Goal: Information Seeking & Learning: Learn about a topic

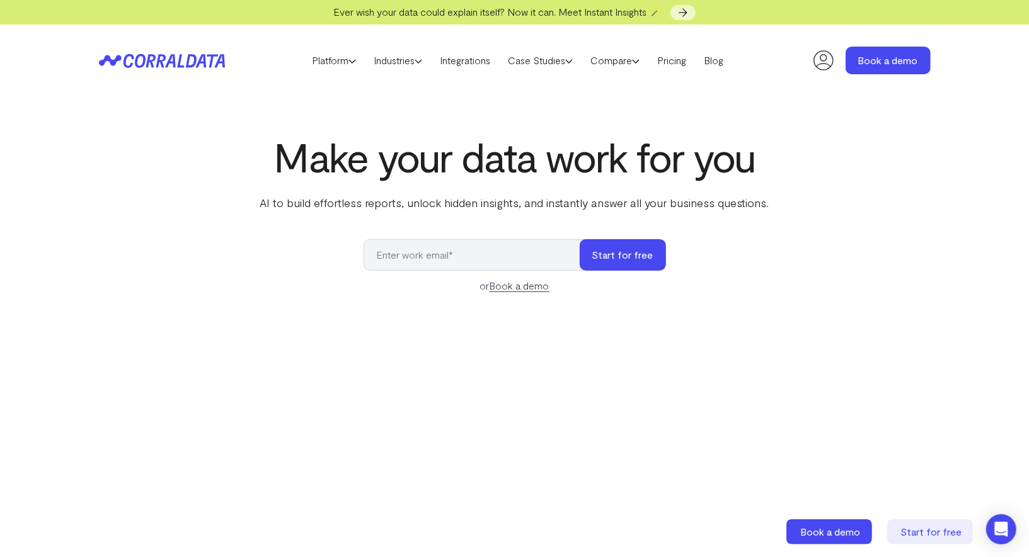
select select "4"
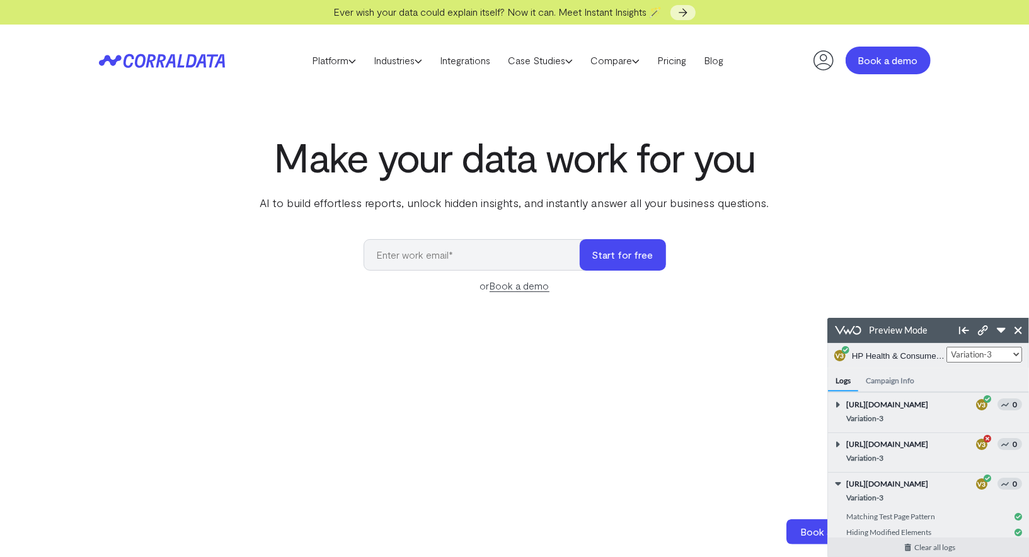
click at [906, 59] on link "Book a demo" at bounding box center [887, 61] width 85 height 28
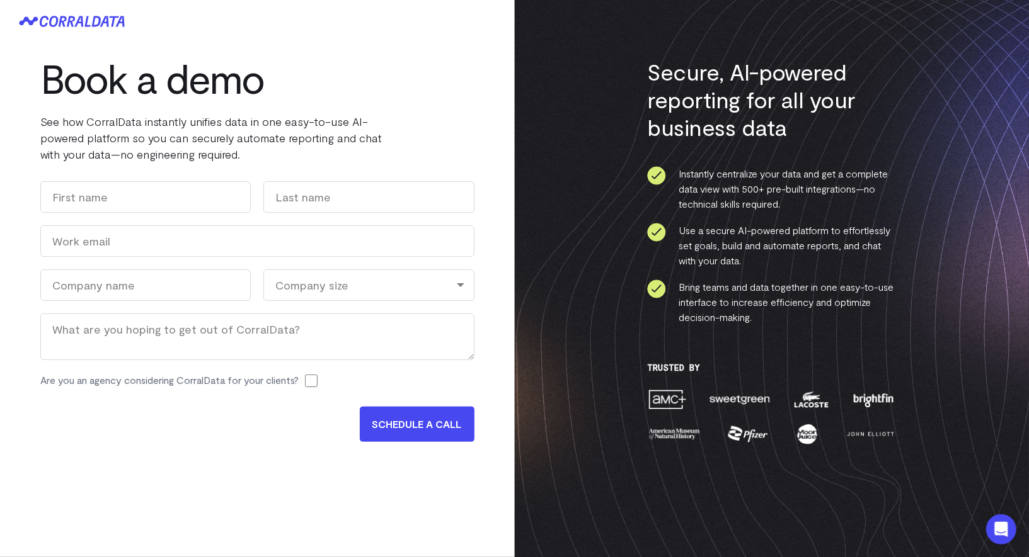
select select "4"
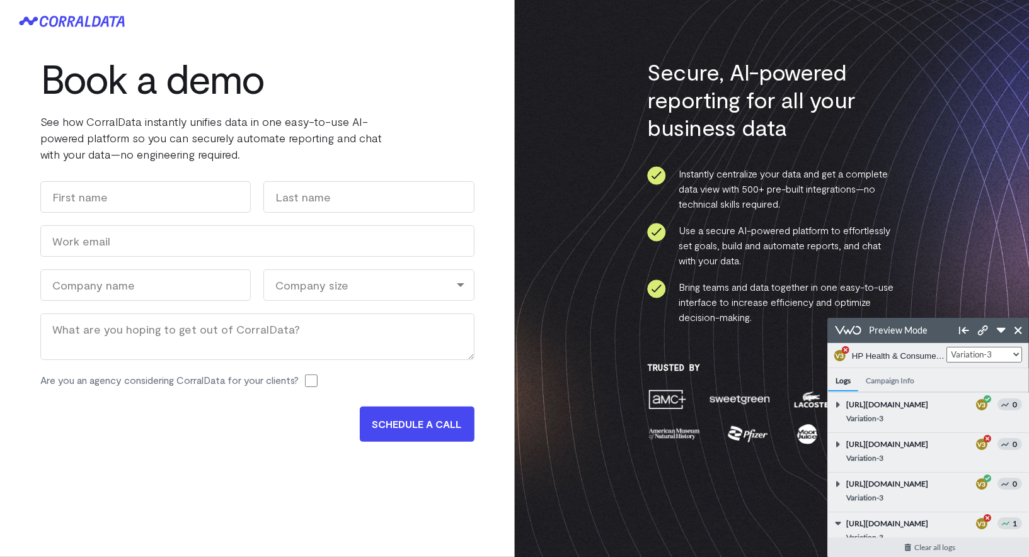
scroll to position [74, 0]
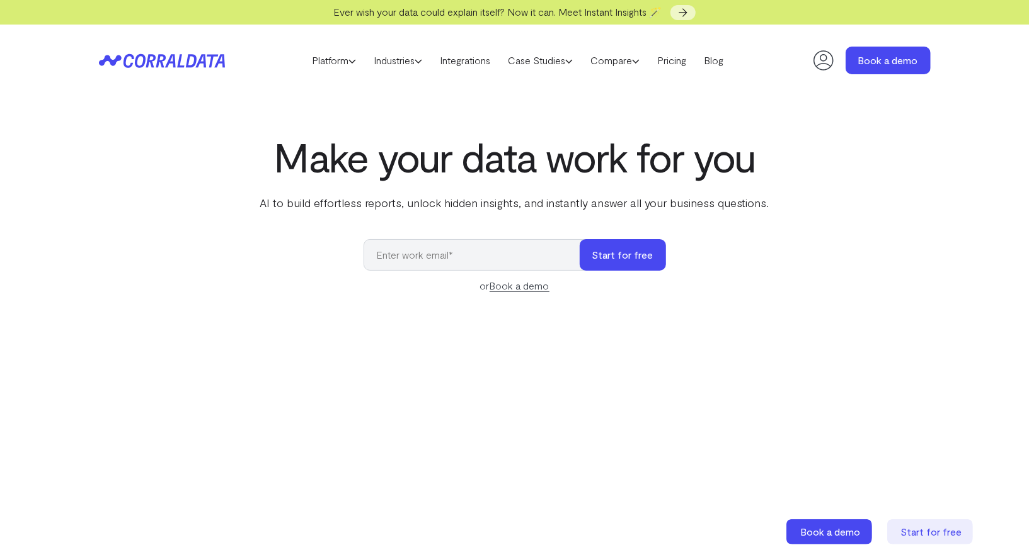
select select "4"
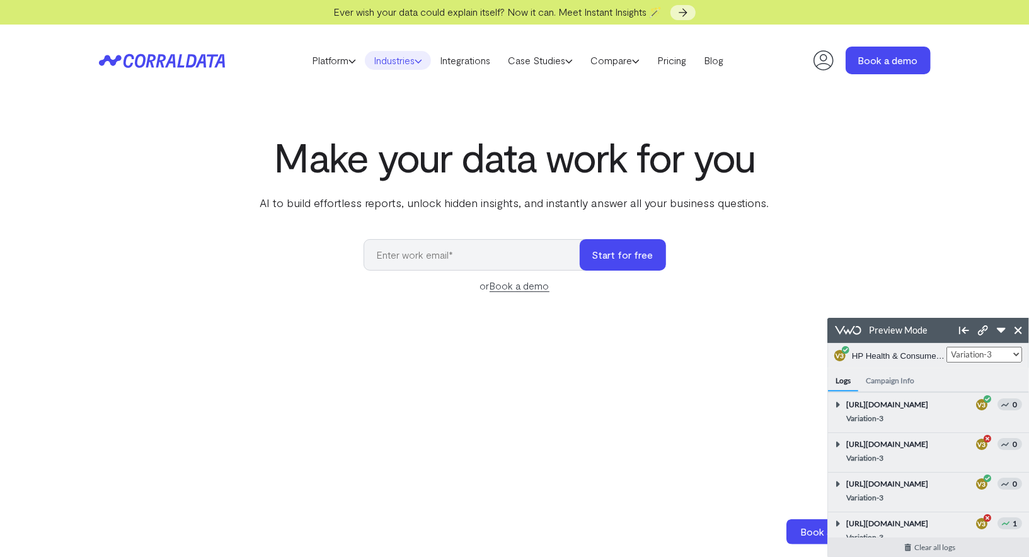
click at [404, 52] on link "Industries" at bounding box center [398, 60] width 66 height 19
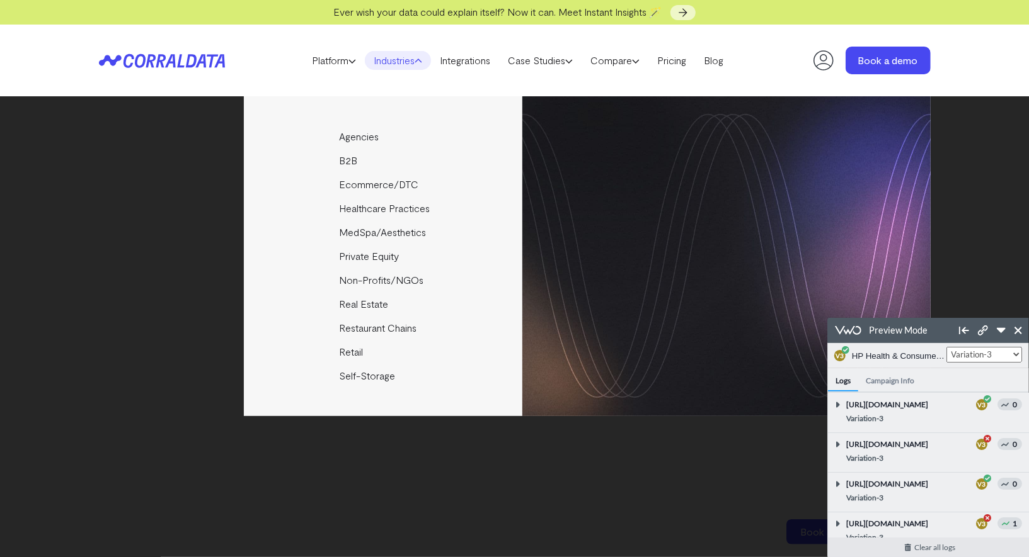
scroll to position [221, 0]
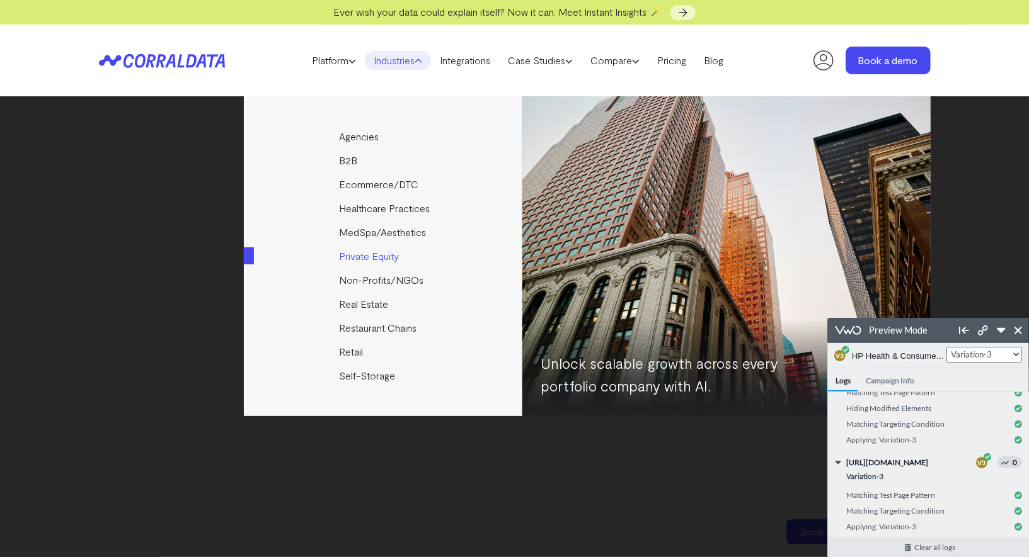
click at [379, 246] on link "Private Equity" at bounding box center [384, 256] width 280 height 24
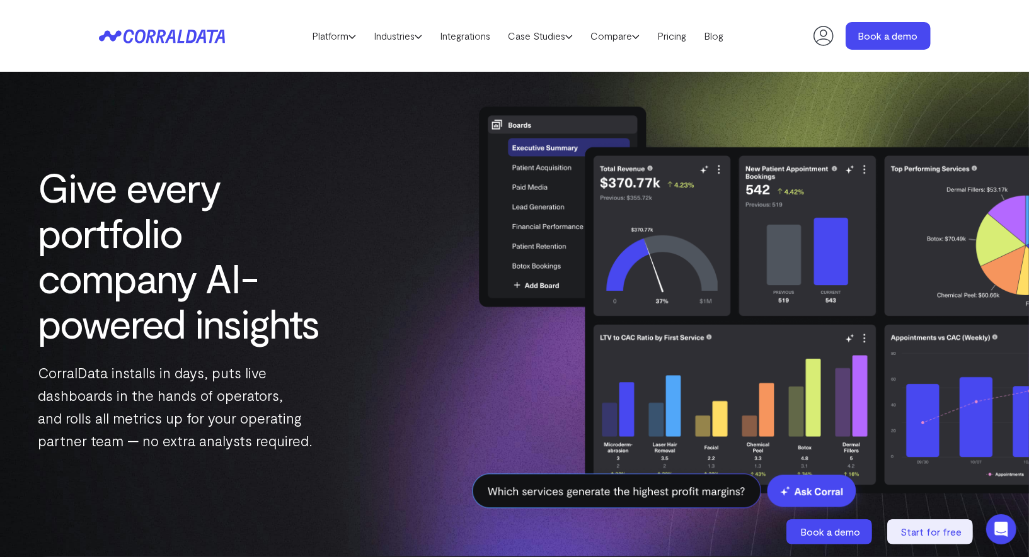
select select "4"
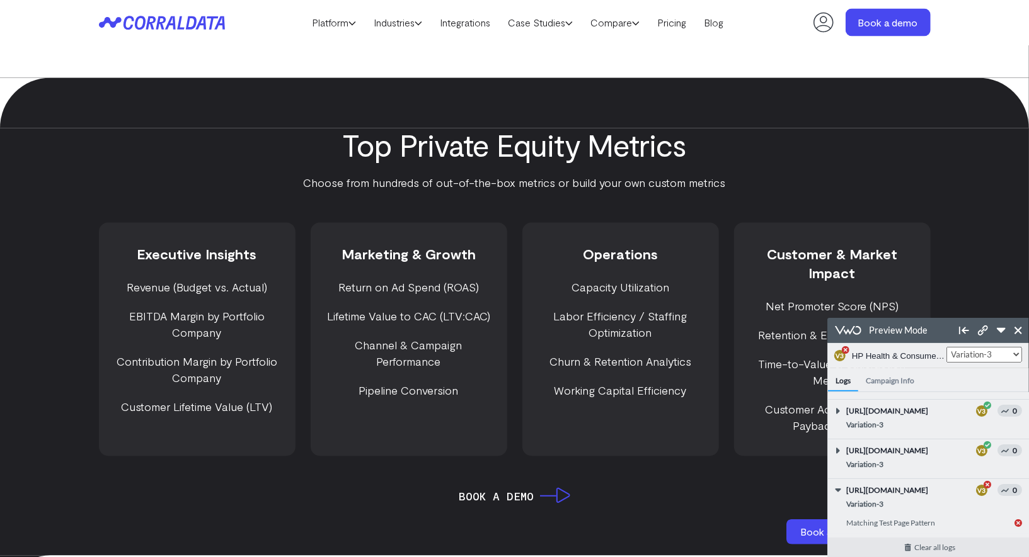
scroll to position [1518, 0]
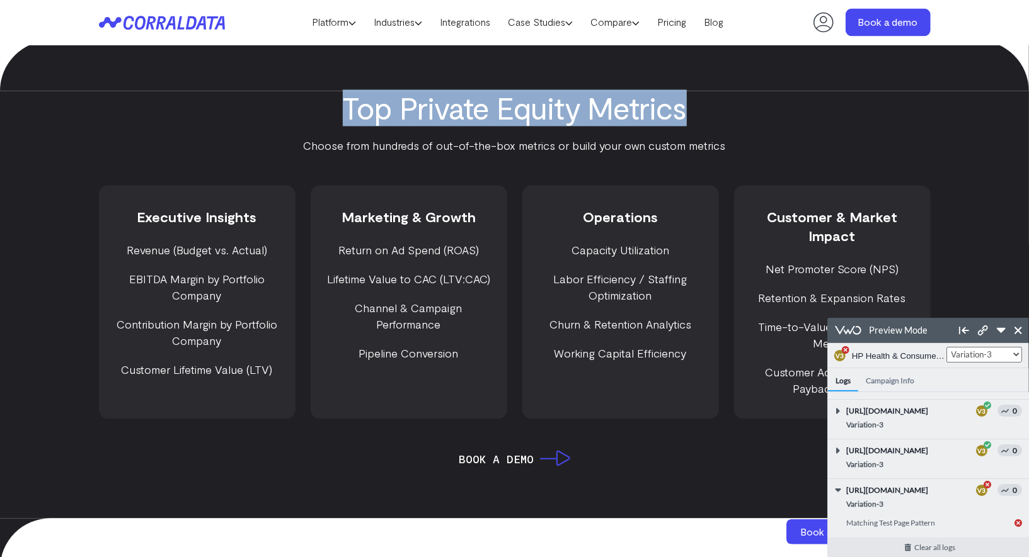
drag, startPoint x: 346, startPoint y: 100, endPoint x: 784, endPoint y: 105, distance: 437.8
click at [784, 105] on h2 "Top Private Equity Metrics" at bounding box center [515, 108] width 620 height 34
copy h2 "Top Private Equity Metrics"
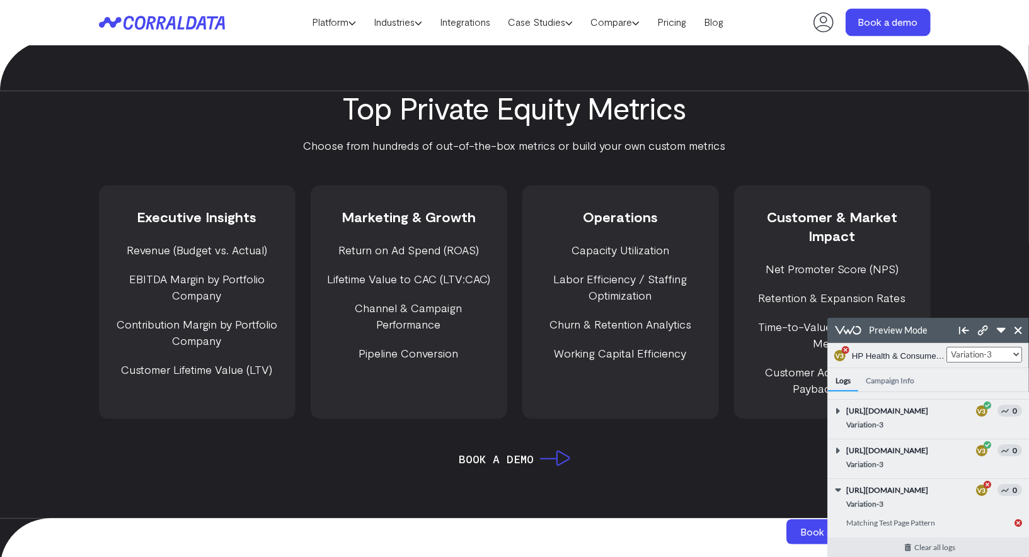
click at [617, 147] on p "Choose from hundreds of out-of-the-box metrics or build your own custom metrics" at bounding box center [515, 146] width 620 height 16
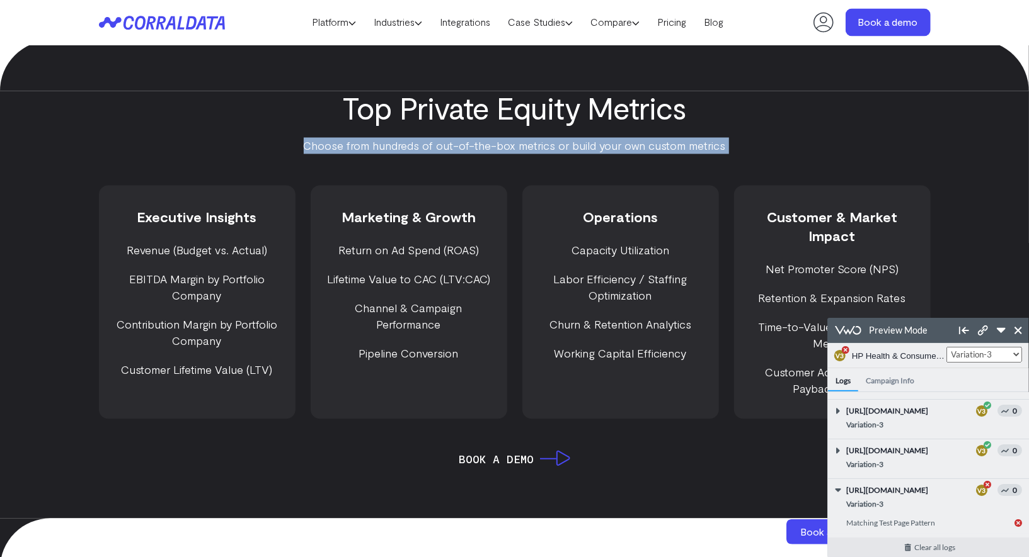
click at [617, 147] on p "Choose from hundreds of out-of-the-box metrics or build your own custom metrics" at bounding box center [515, 146] width 620 height 16
copy div "Choose from hundreds of out-of-the-box metrics or build your own custom metrics"
click at [881, 16] on link "Book a demo" at bounding box center [887, 23] width 85 height 28
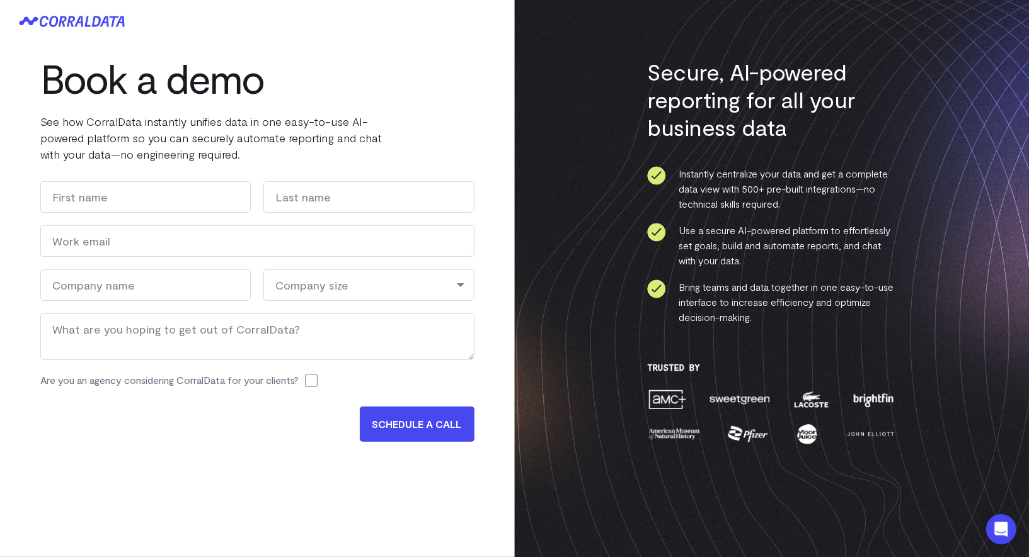
select select "4"
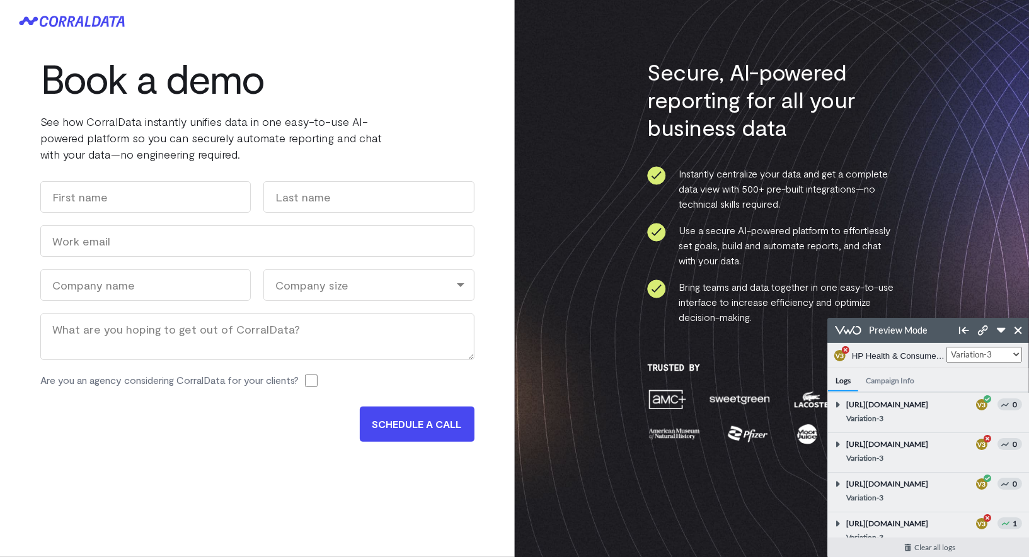
scroll to position [231, 0]
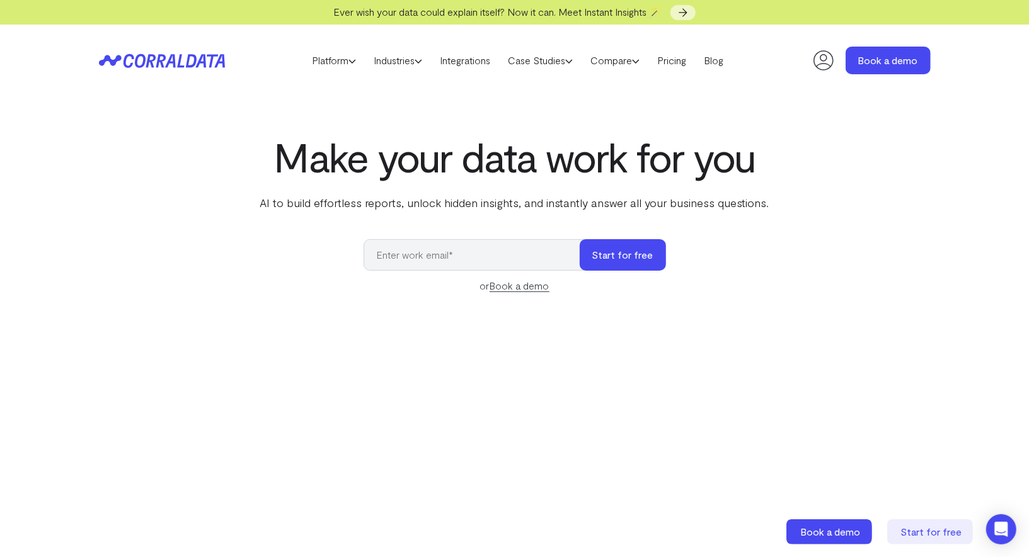
select select "4"
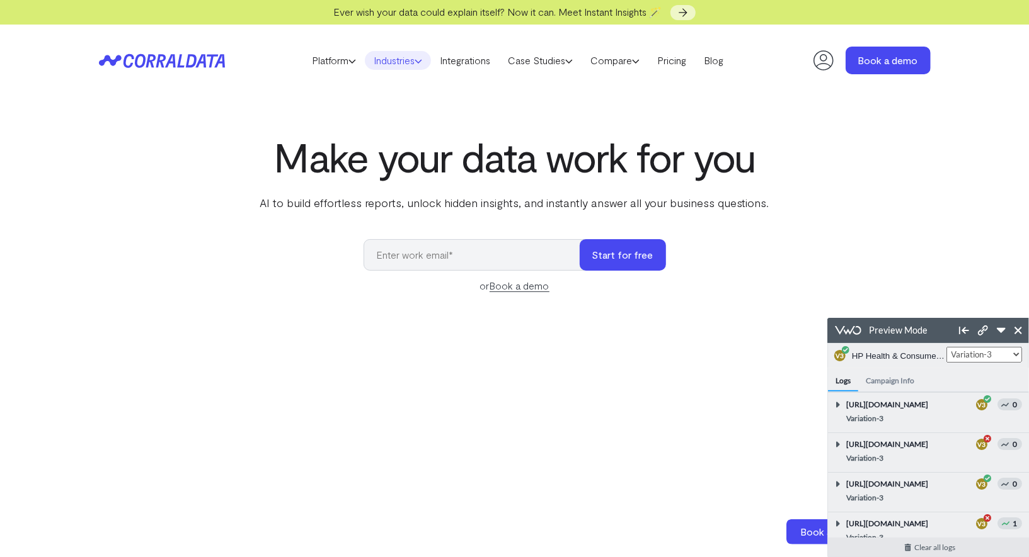
click at [396, 66] on link "Industries" at bounding box center [398, 60] width 66 height 19
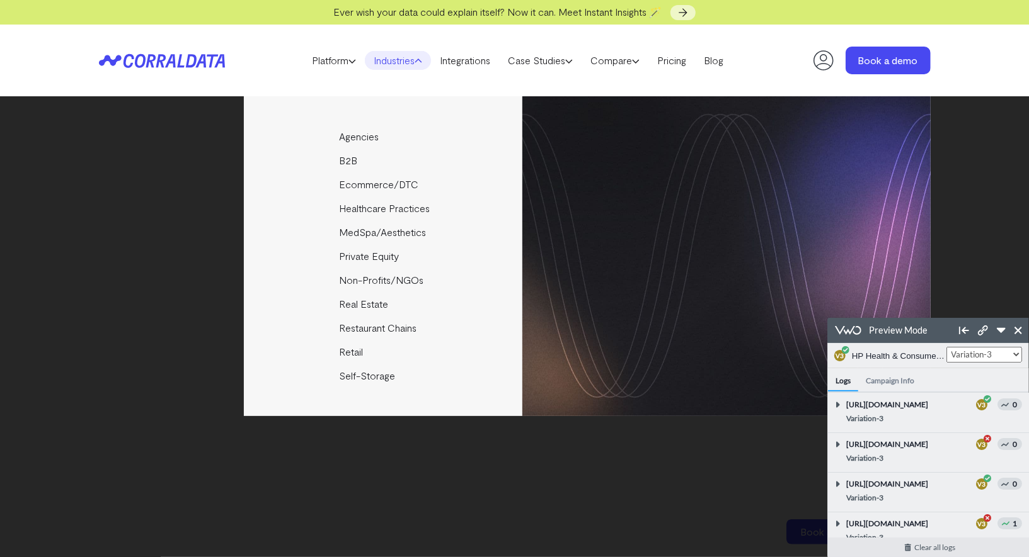
scroll to position [401, 0]
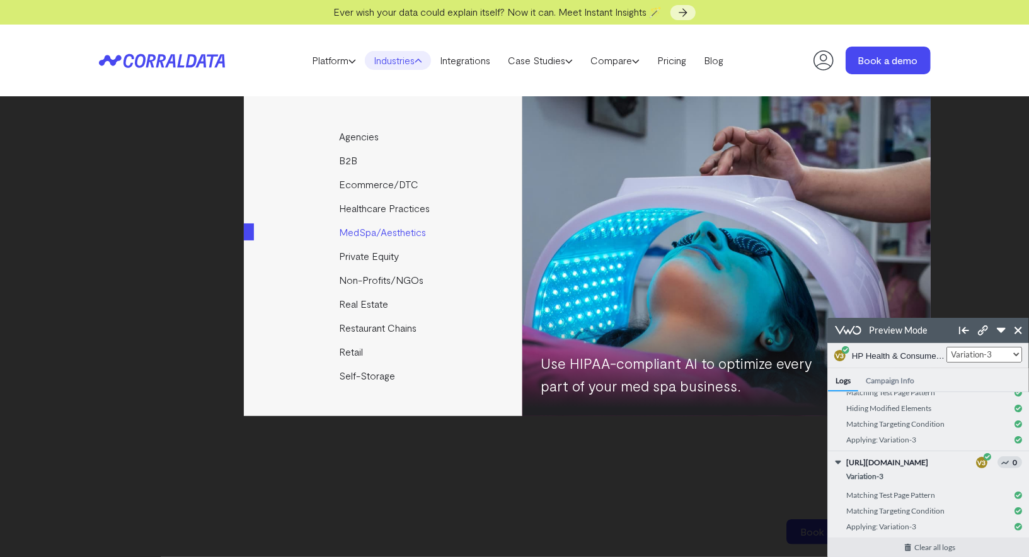
click at [377, 228] on link "MedSpa/Aesthetics" at bounding box center [384, 232] width 280 height 24
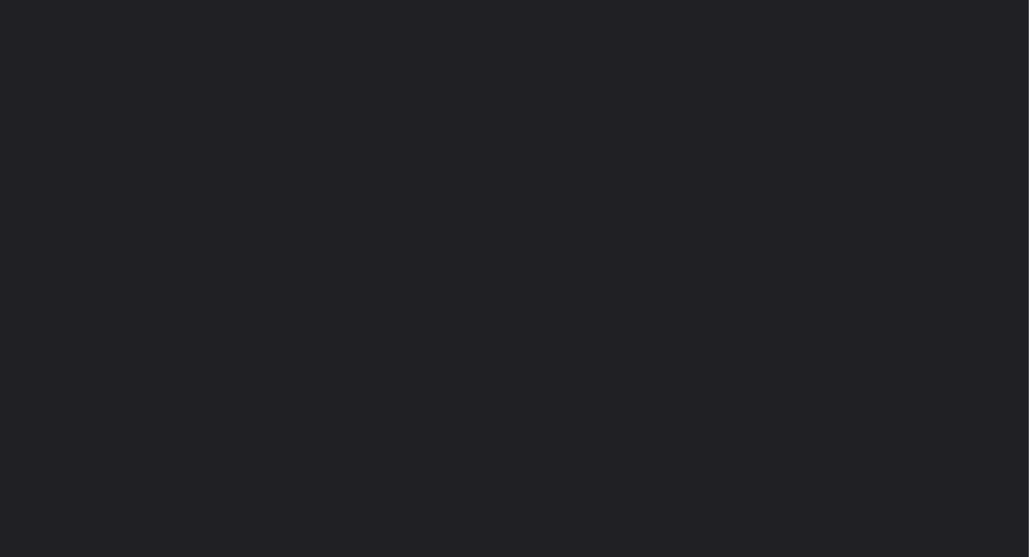
select select "4"
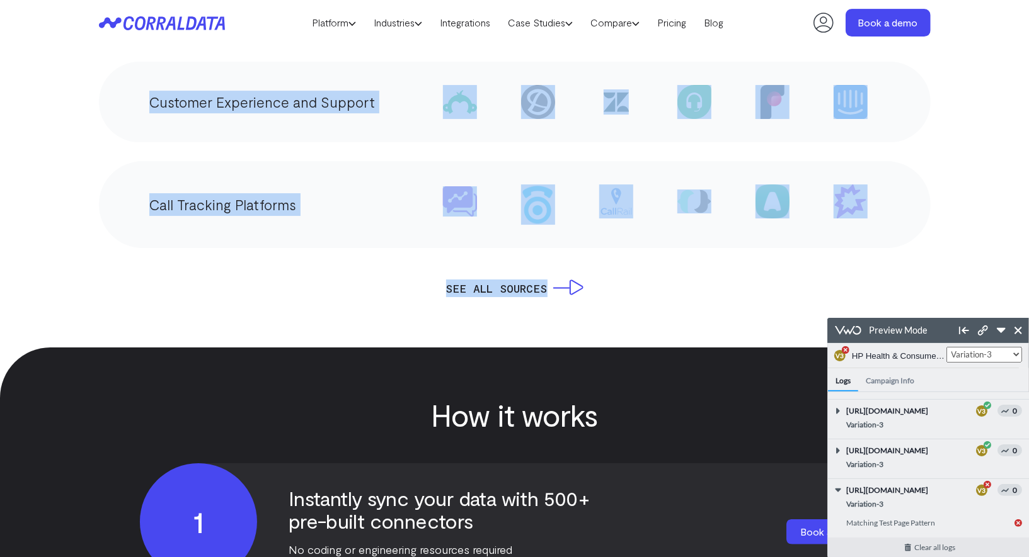
scroll to position [2841, 0]
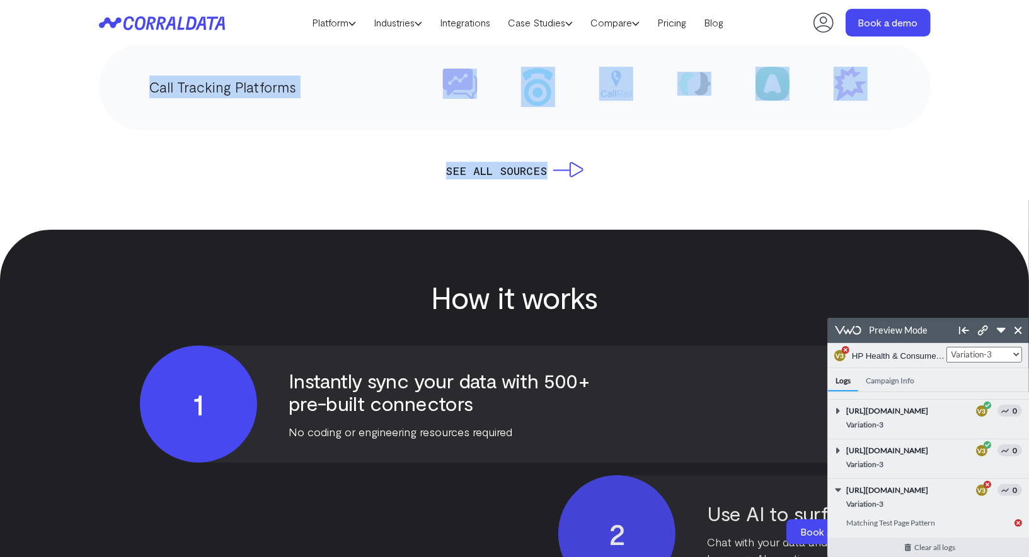
drag, startPoint x: 256, startPoint y: 122, endPoint x: 448, endPoint y: 236, distance: 223.1
click at [449, 236] on body "Ready to grow? Learn how MedSpas are using actionable data to scale 7.7x faster…" at bounding box center [514, 375] width 1029 height 6432
copy body "Connect data from over 500 sources, including: EHR/EMR Systems and Financial Ma…"
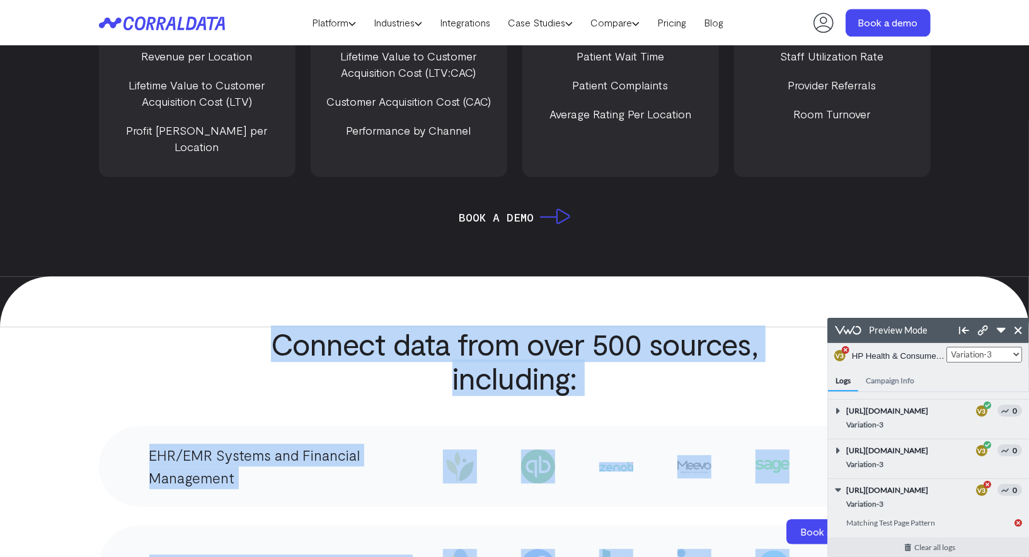
scroll to position [1956, 0]
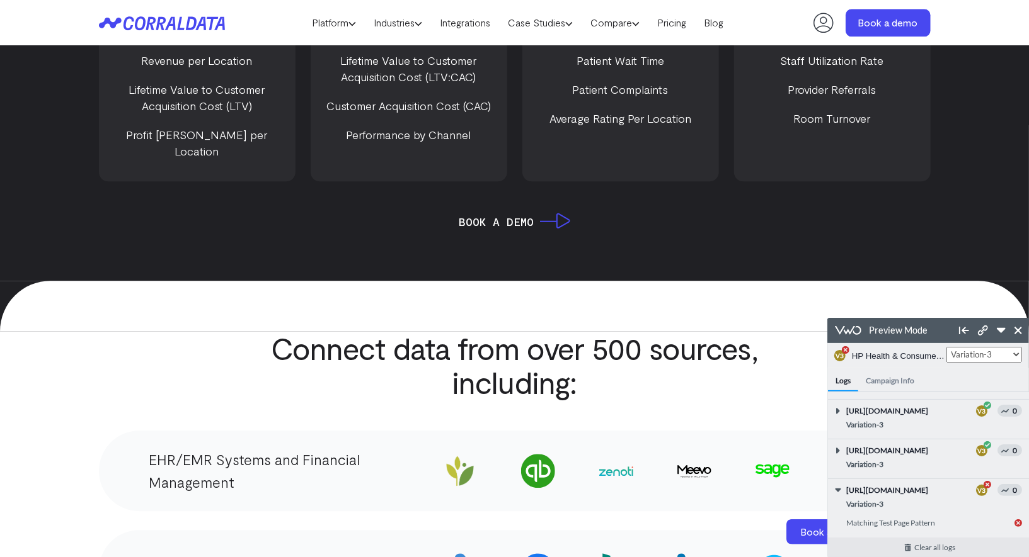
click at [462, 331] on h2 "Connect data from over 500 sources, including:" at bounding box center [515, 365] width 514 height 68
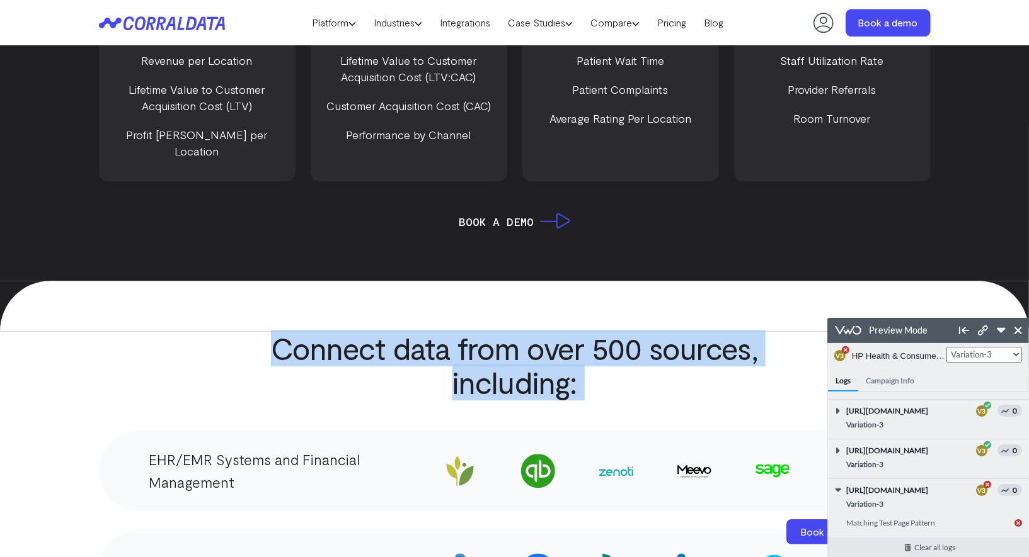
click at [462, 331] on h2 "Connect data from over 500 sources, including:" at bounding box center [515, 365] width 514 height 68
copy div "Connect data from over 500 sources, including:"
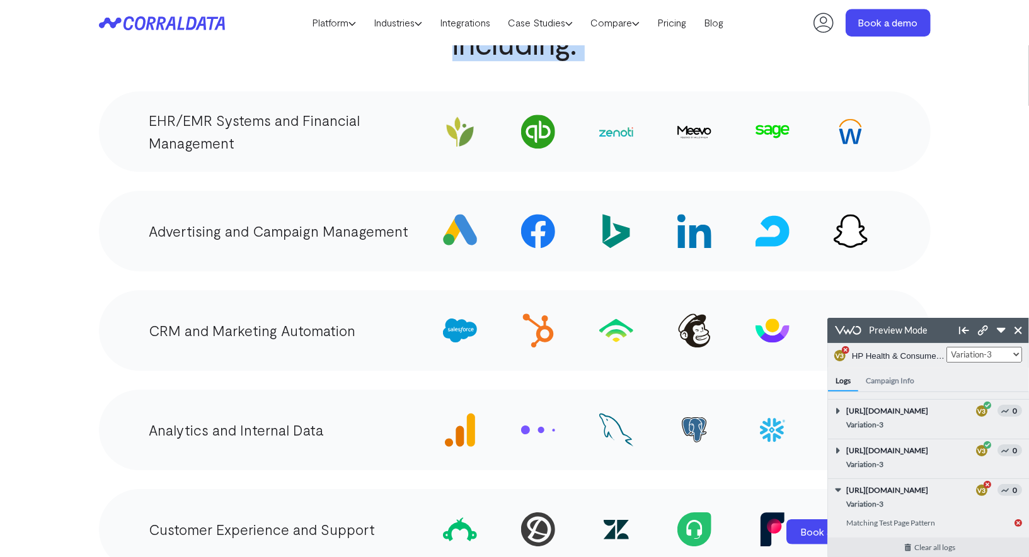
scroll to position [2299, 0]
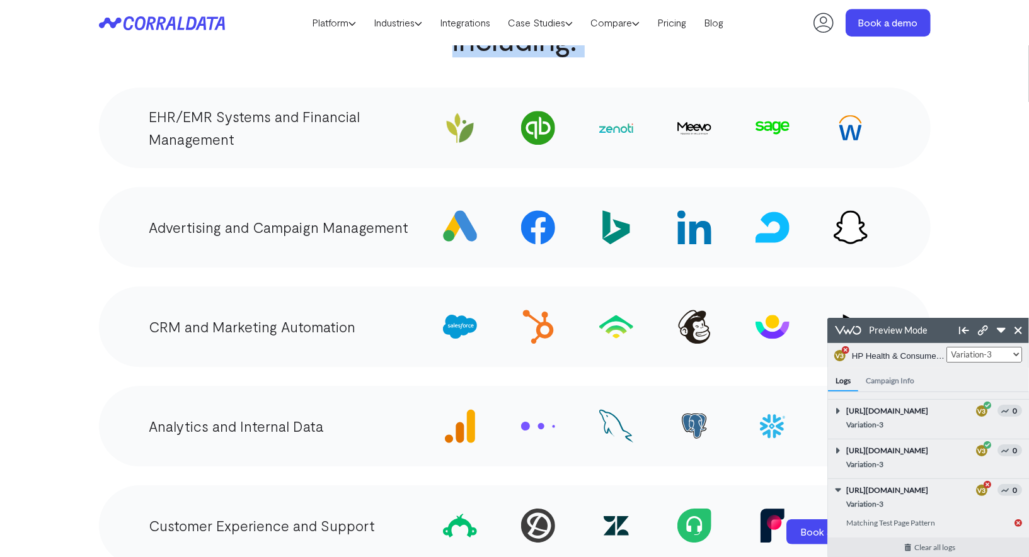
click at [600, 213] on img at bounding box center [616, 227] width 34 height 34
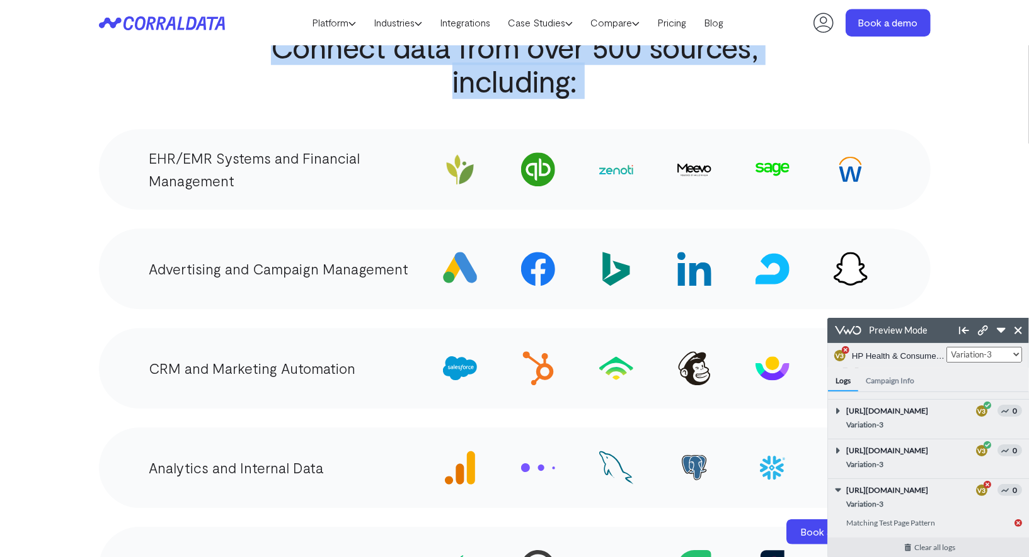
scroll to position [2252, 0]
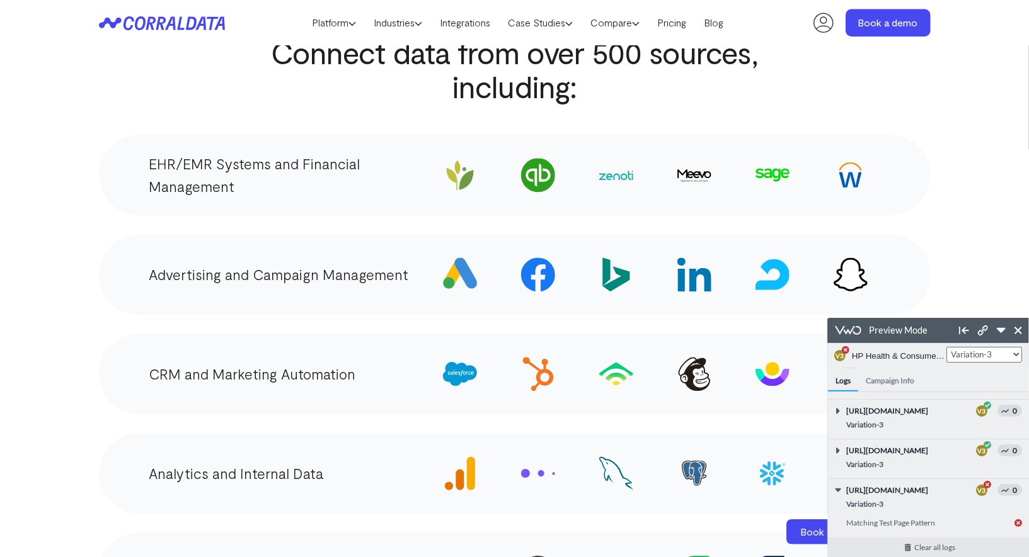
click at [999, 122] on section "Connect data from over 500 sources, including: EHR/EMR Systems and Financial Ma…" at bounding box center [514, 402] width 1029 height 834
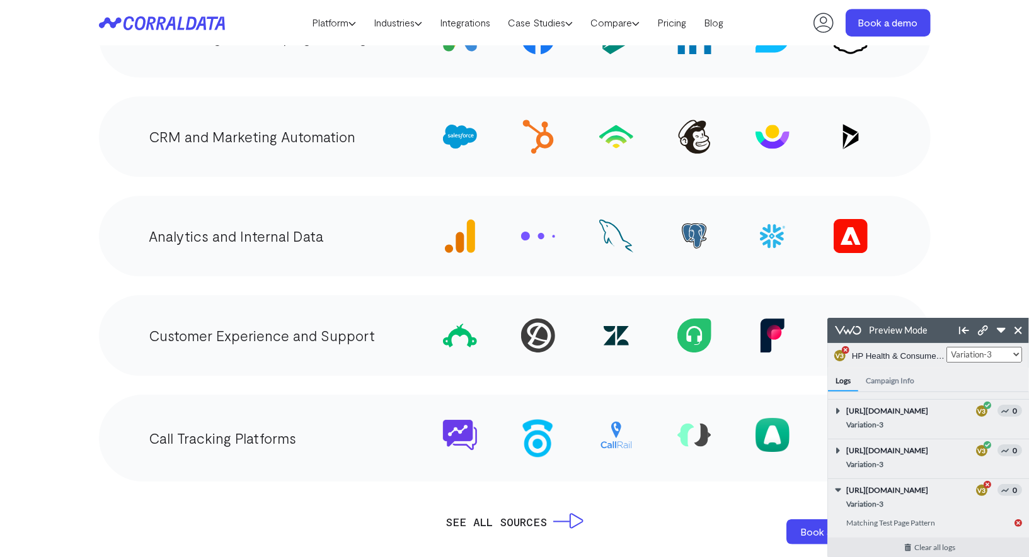
scroll to position [2491, 0]
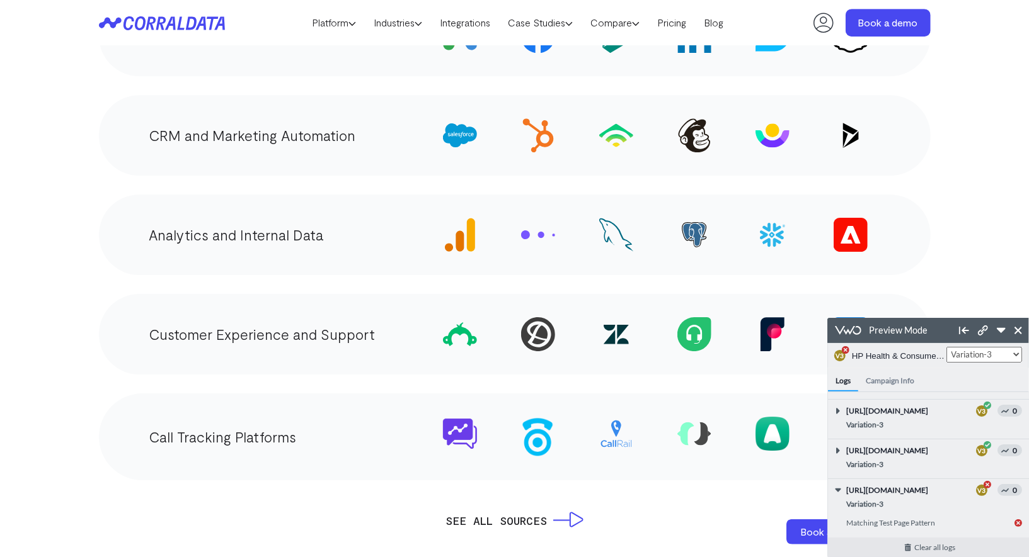
click at [455, 218] on img at bounding box center [460, 235] width 34 height 34
click at [522, 220] on img at bounding box center [538, 235] width 34 height 34
click at [606, 218] on img at bounding box center [616, 235] width 34 height 34
click at [696, 222] on img at bounding box center [694, 234] width 25 height 25
click at [762, 222] on img at bounding box center [772, 234] width 25 height 25
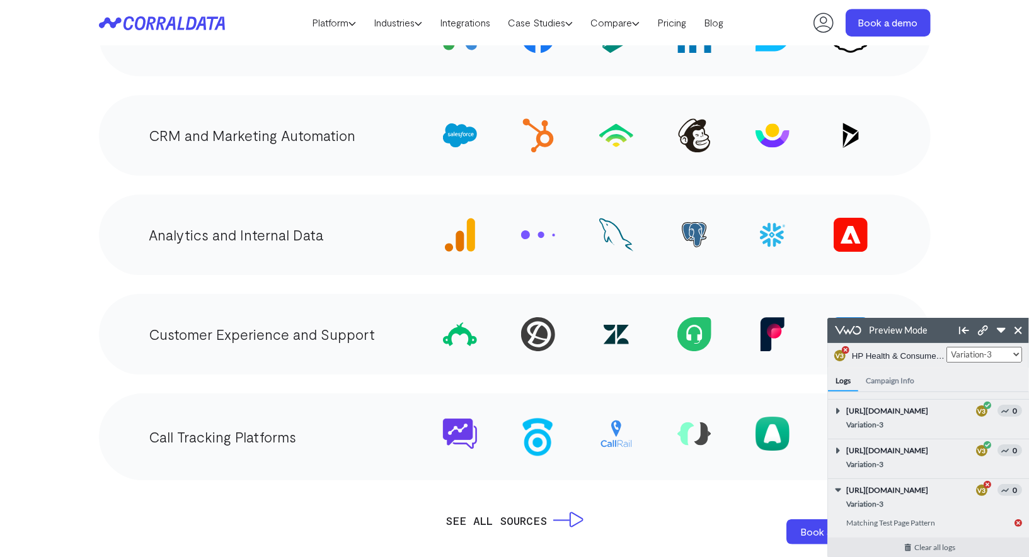
click at [869, 223] on span at bounding box center [850, 234] width 59 height 59
click at [620, 218] on img at bounding box center [616, 235] width 34 height 34
click at [685, 222] on img at bounding box center [694, 234] width 25 height 25
click at [865, 218] on img at bounding box center [850, 235] width 34 height 34
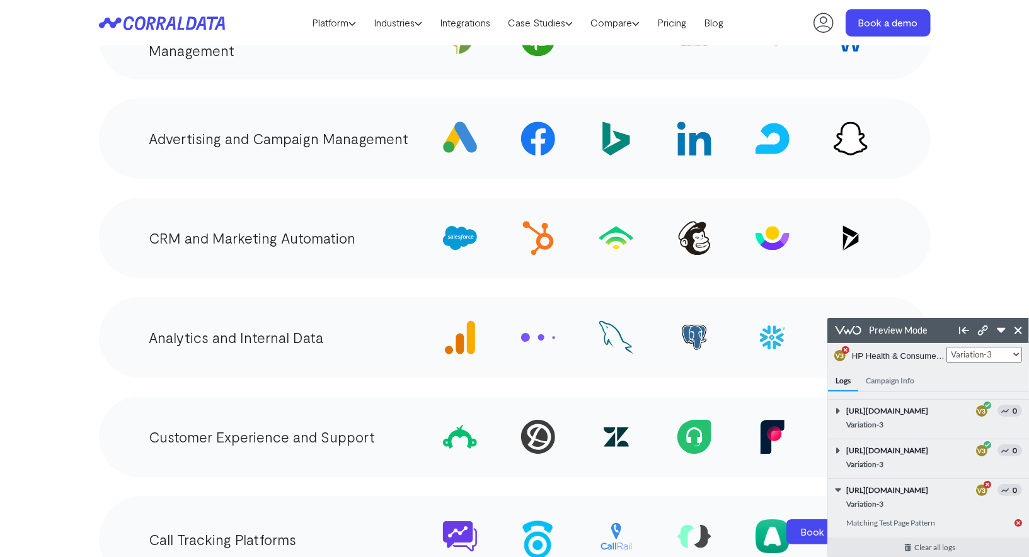
scroll to position [2392, 0]
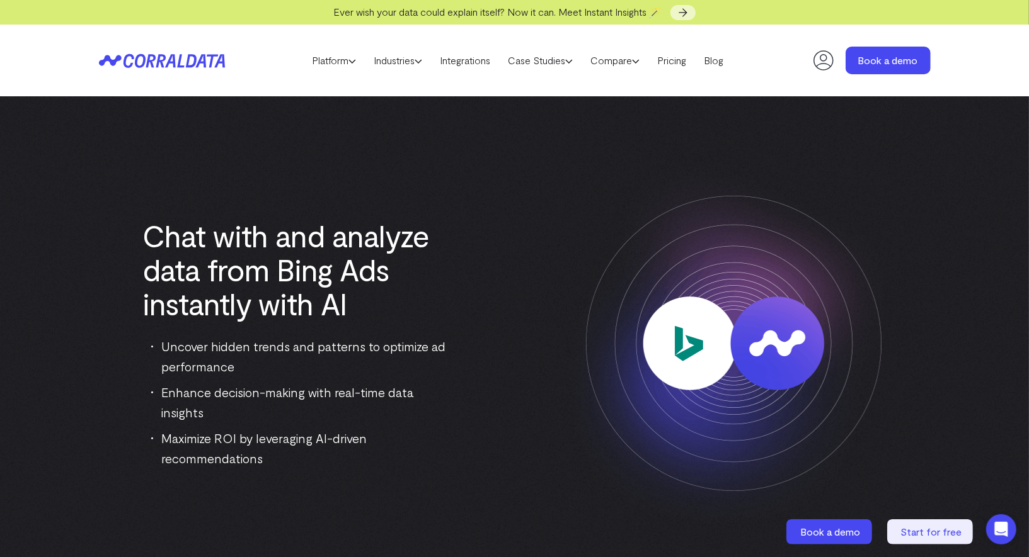
select select "4"
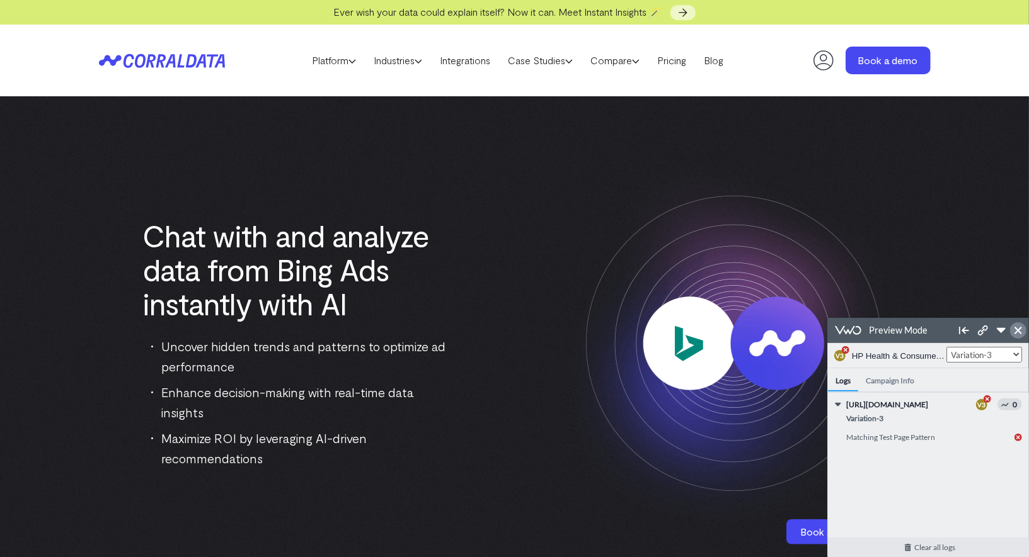
click at [1014, 329] on icon at bounding box center [1018, 330] width 8 height 8
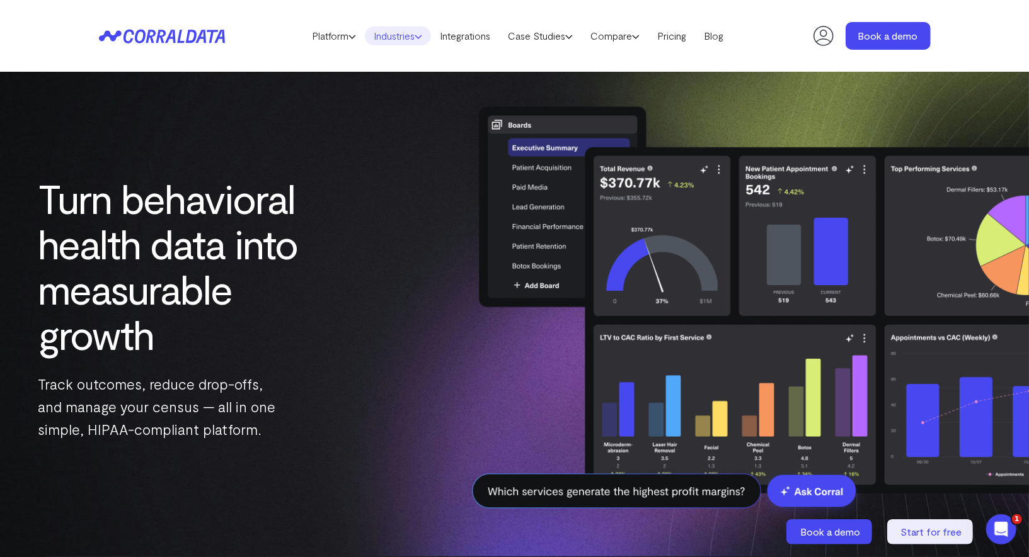
click at [402, 30] on link "Industries" at bounding box center [398, 35] width 66 height 19
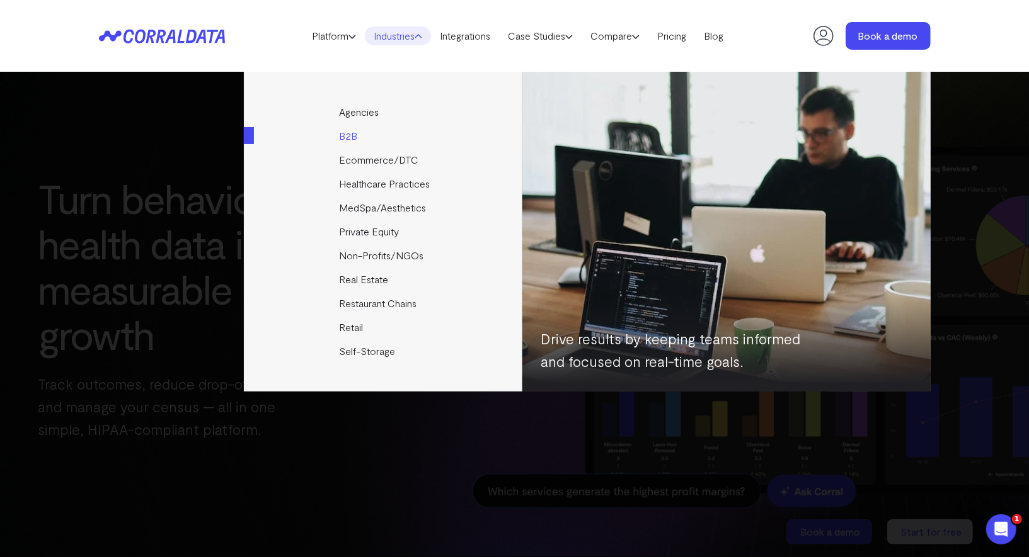
click at [357, 132] on link "B2B" at bounding box center [384, 136] width 280 height 24
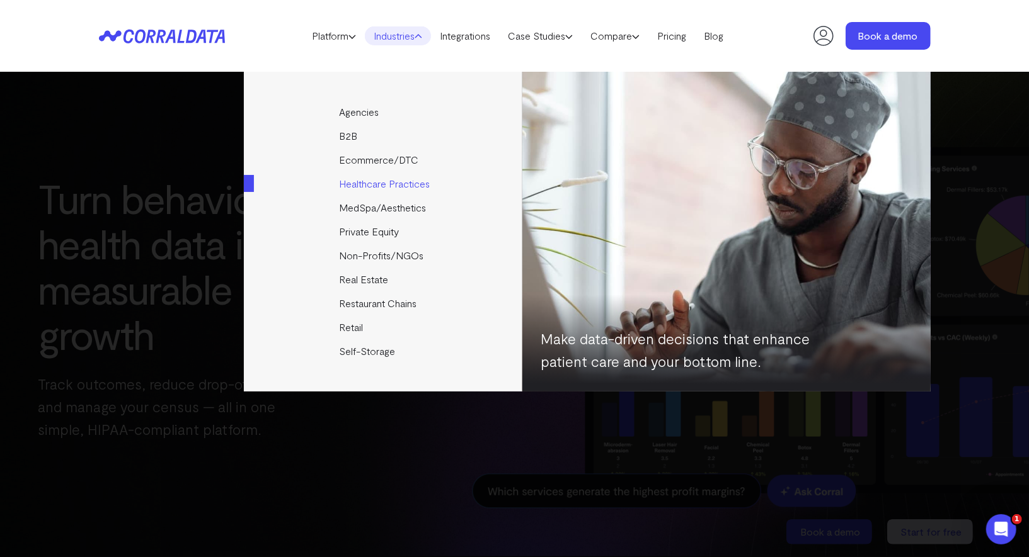
click at [363, 185] on link "Healthcare Practices" at bounding box center [384, 184] width 280 height 24
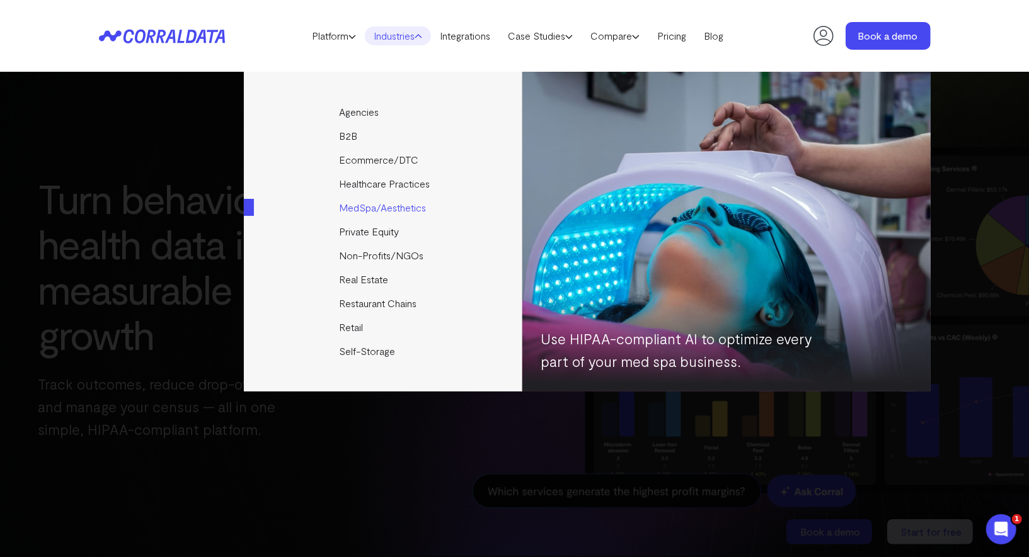
click at [363, 207] on link "MedSpa/Aesthetics" at bounding box center [384, 208] width 280 height 24
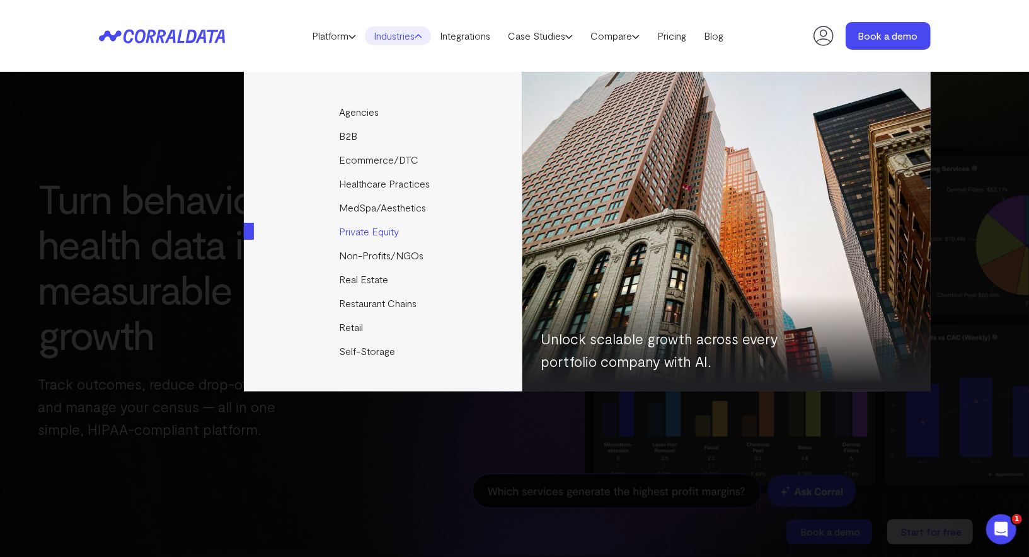
click at [363, 235] on link "Private Equity" at bounding box center [384, 232] width 280 height 24
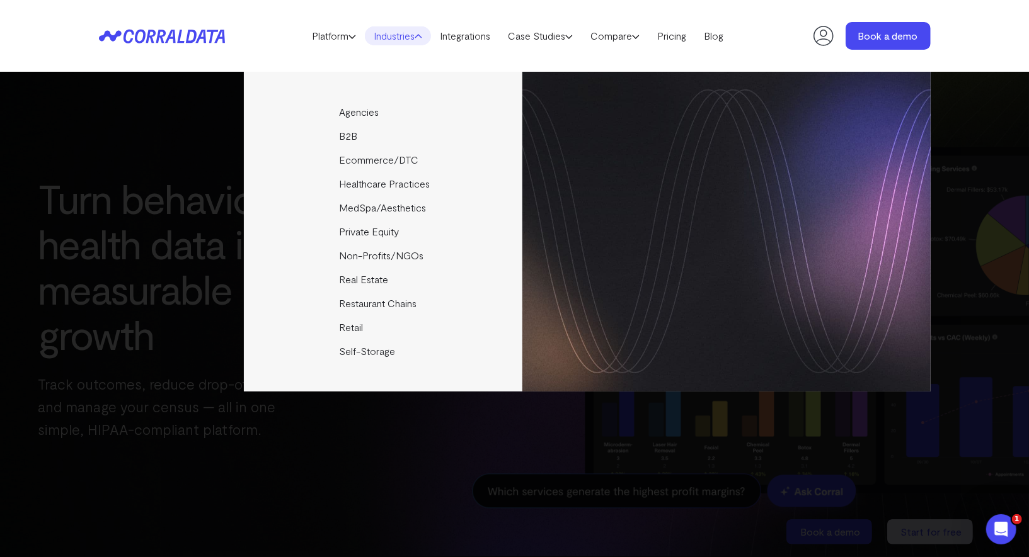
click at [157, 217] on div "Agencies Help your clients become data driven faster through seamless reporting…" at bounding box center [515, 232] width 832 height 320
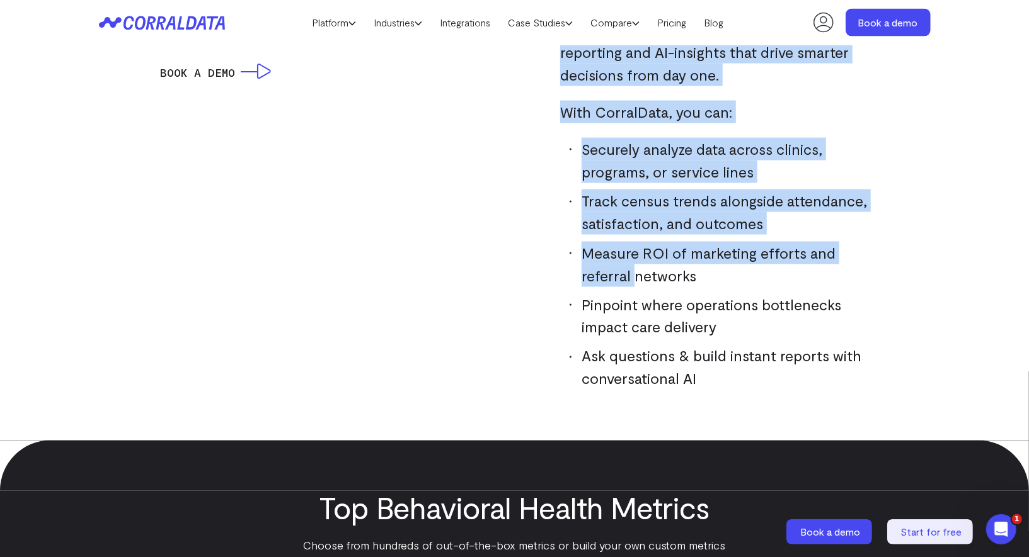
scroll to position [1301, 0]
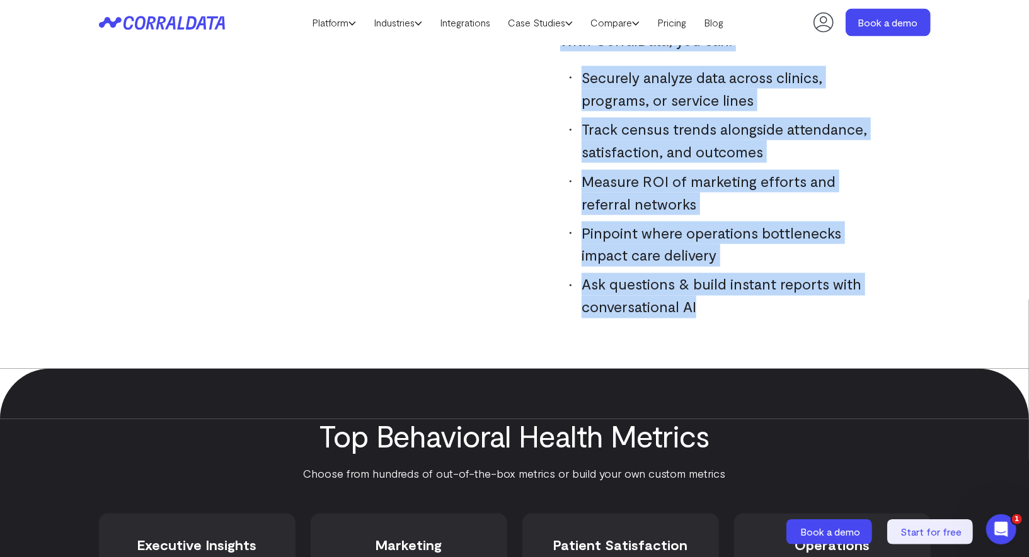
drag, startPoint x: 562, startPoint y: 149, endPoint x: 723, endPoint y: 307, distance: 226.3
click at [723, 307] on div "Behavioral health practices face unique challenges: balancing client care with …" at bounding box center [714, 53] width 309 height 531
copy div "Behavioral health practices face unique challenges: balancing client care with …"
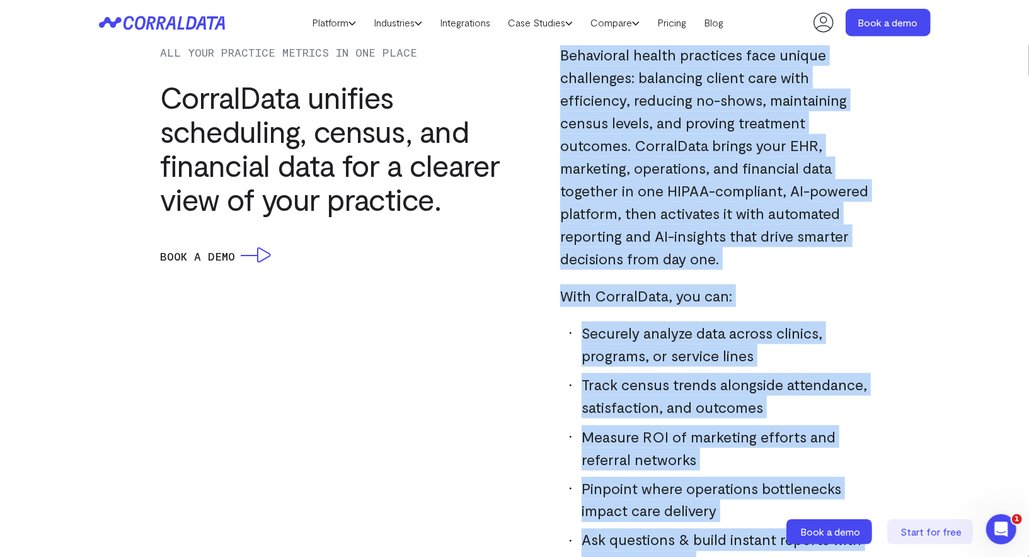
scroll to position [832, 0]
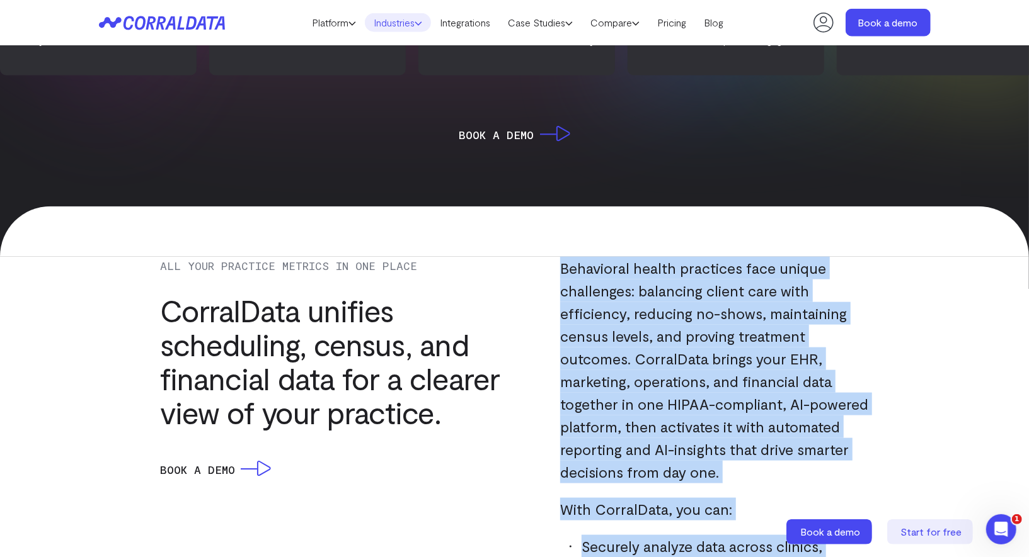
click at [389, 23] on link "Industries" at bounding box center [398, 22] width 66 height 19
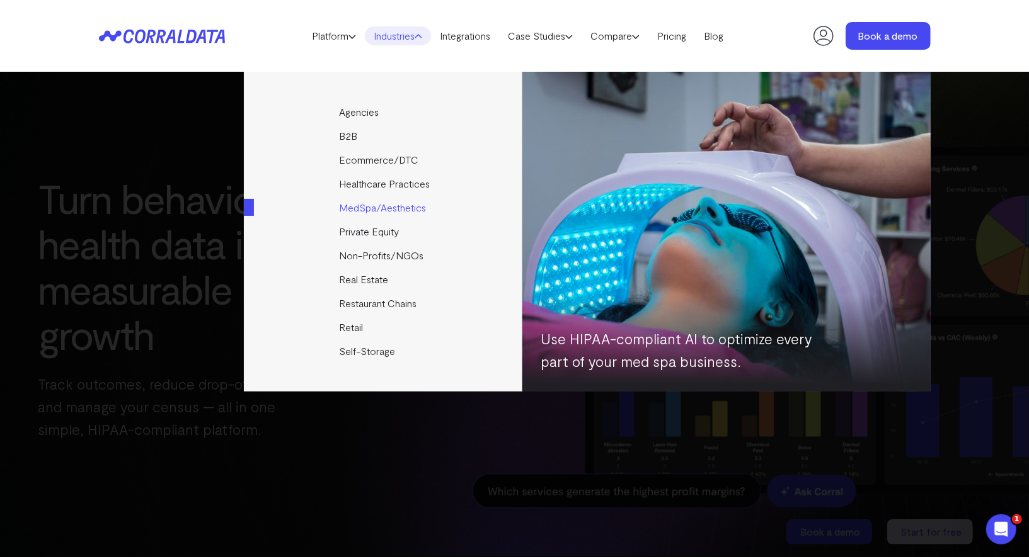
click at [360, 210] on link "MedSpa/Aesthetics" at bounding box center [384, 208] width 280 height 24
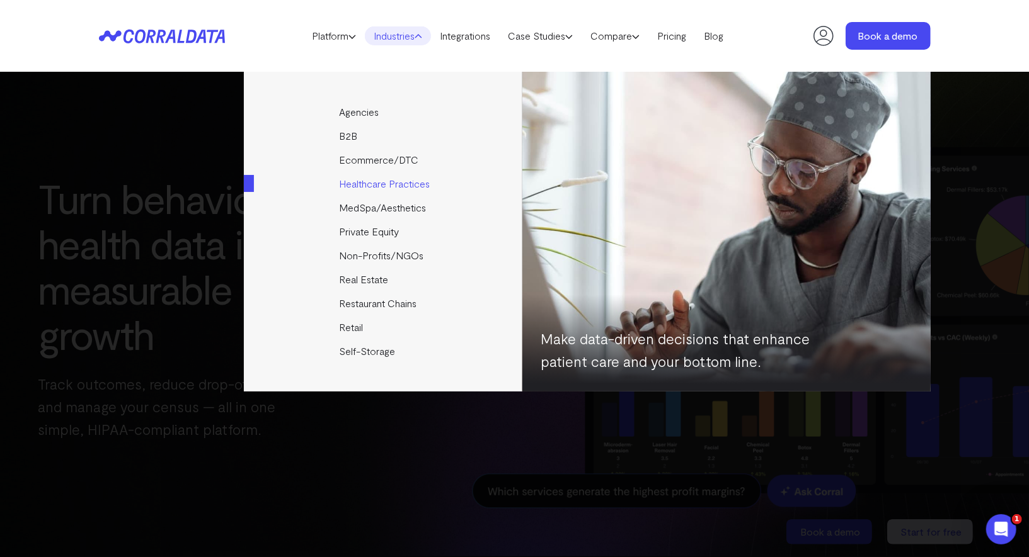
click at [369, 182] on link "Healthcare Practices" at bounding box center [384, 184] width 280 height 24
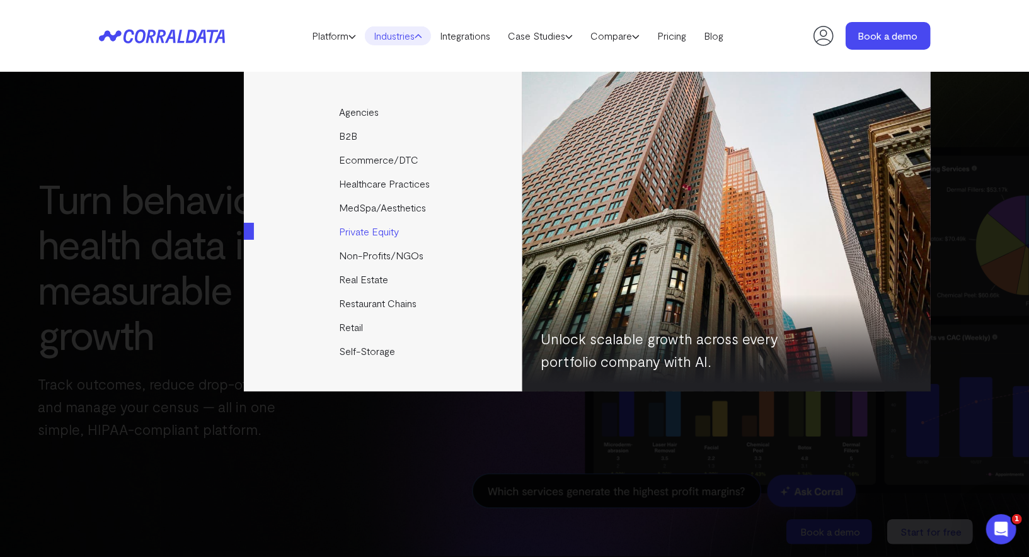
click at [369, 225] on link "Private Equity" at bounding box center [384, 232] width 280 height 24
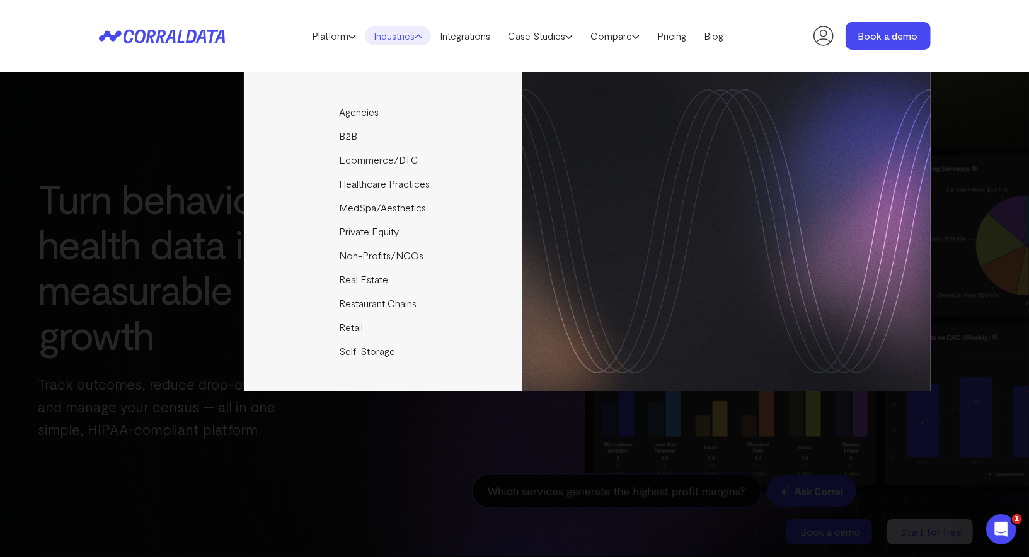
click at [190, 163] on div "Agencies Help your clients become data driven faster through seamless reporting…" at bounding box center [515, 232] width 832 height 320
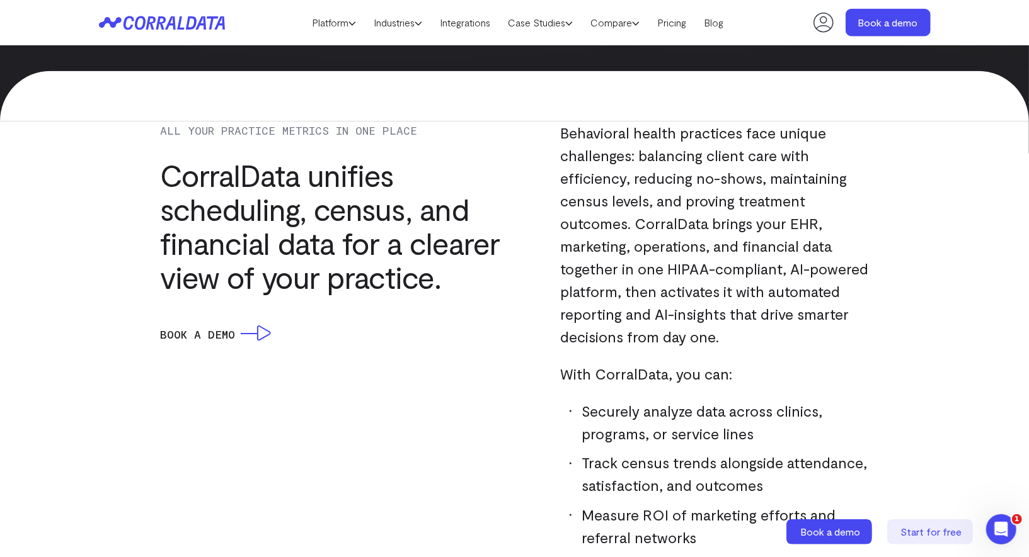
scroll to position [984, 0]
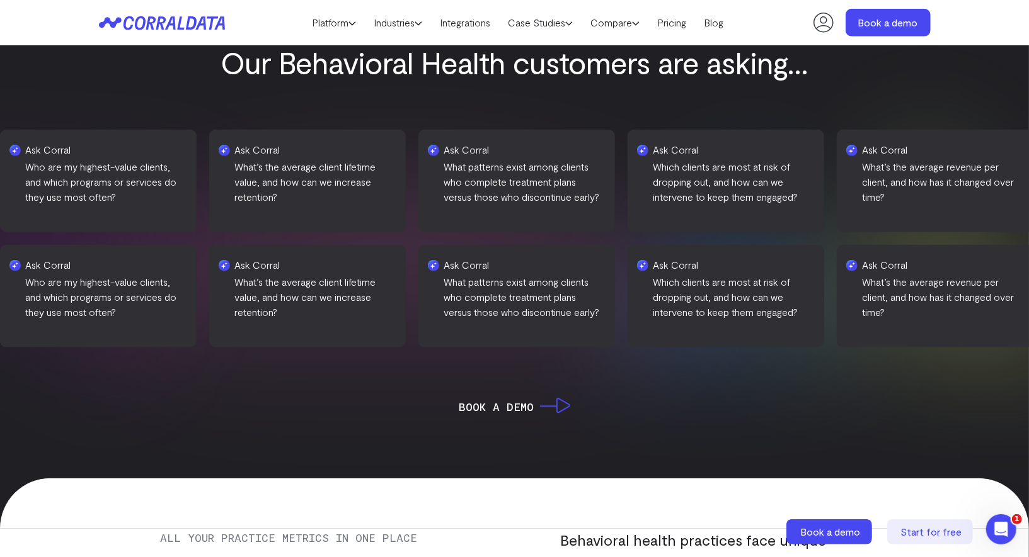
scroll to position [559, 0]
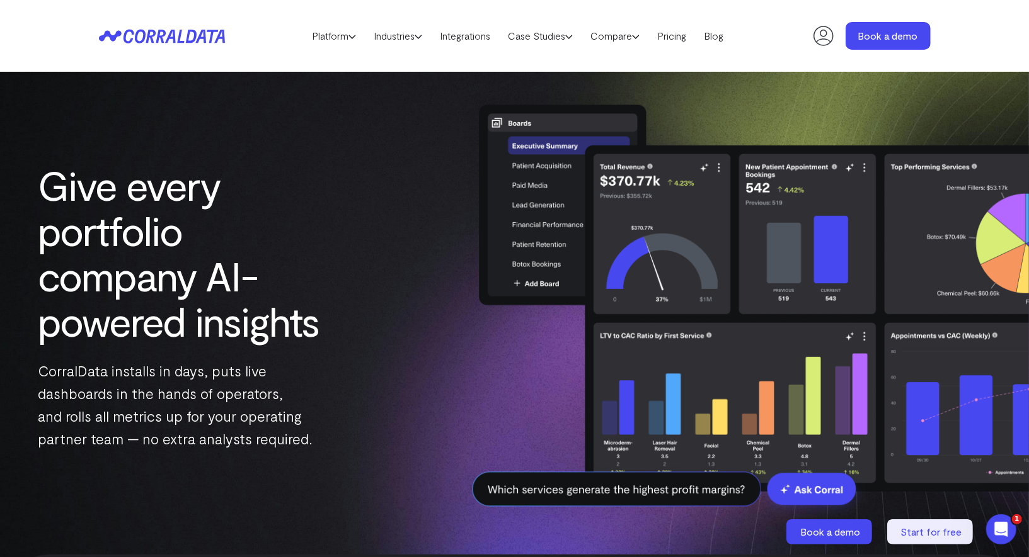
scroll to position [3, 0]
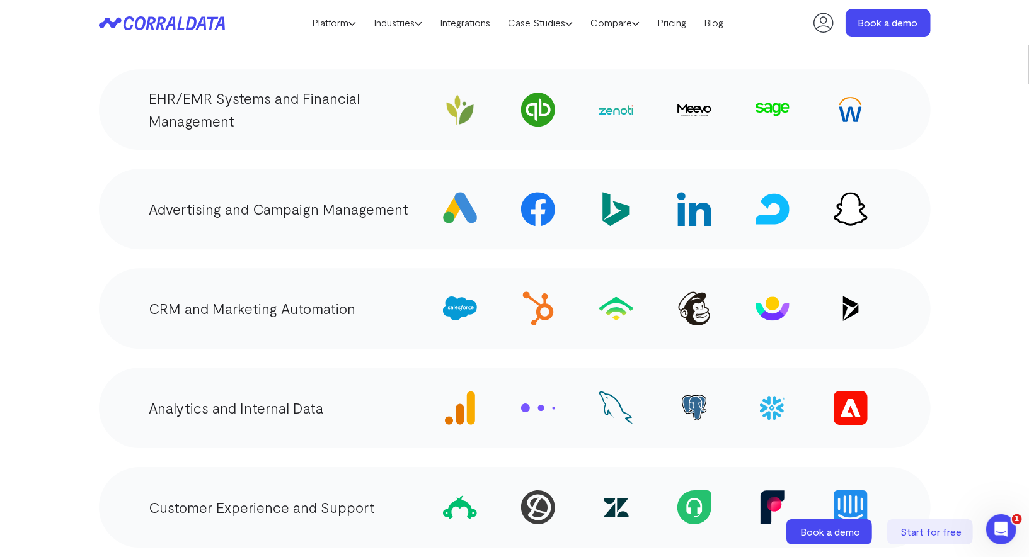
scroll to position [2139, 0]
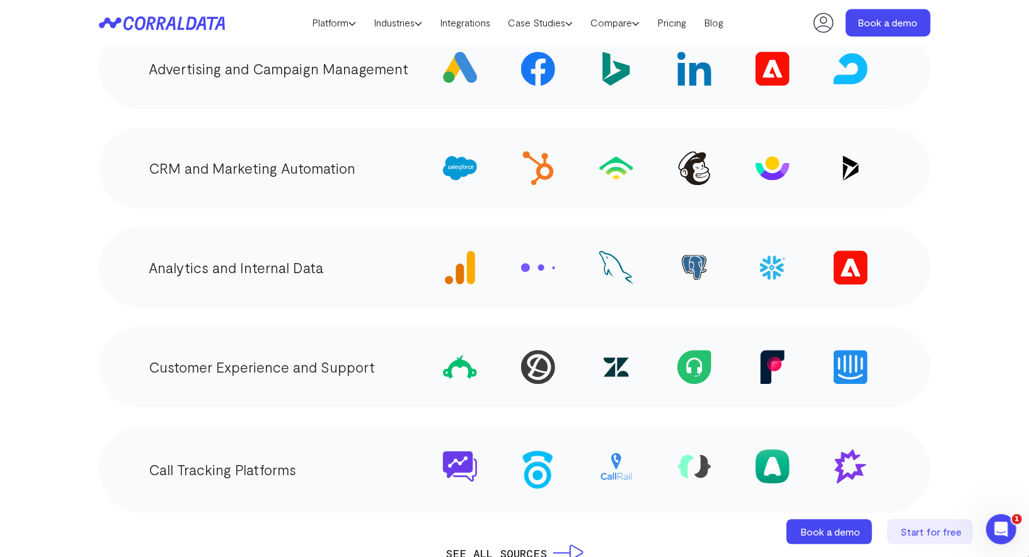
scroll to position [2331, 0]
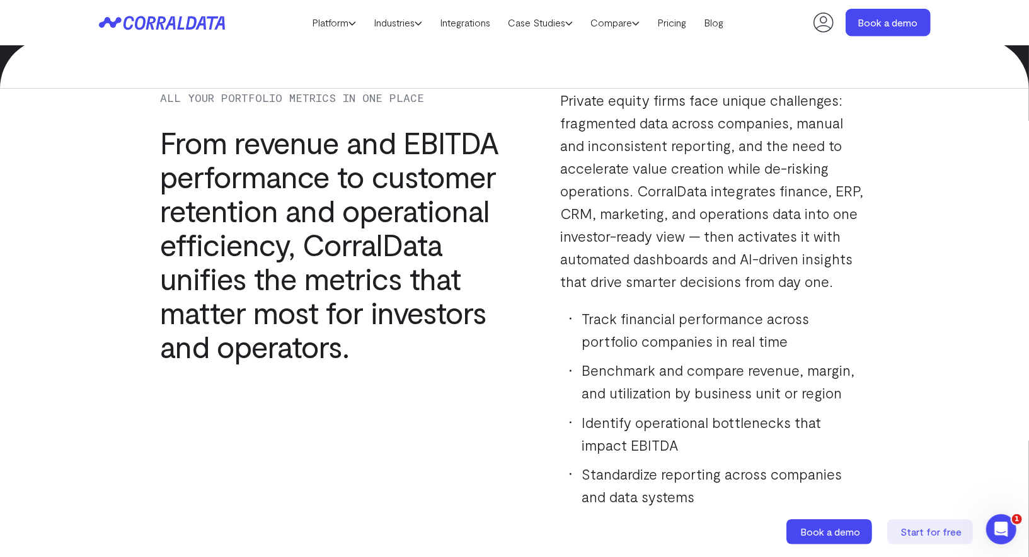
scroll to position [1007, 0]
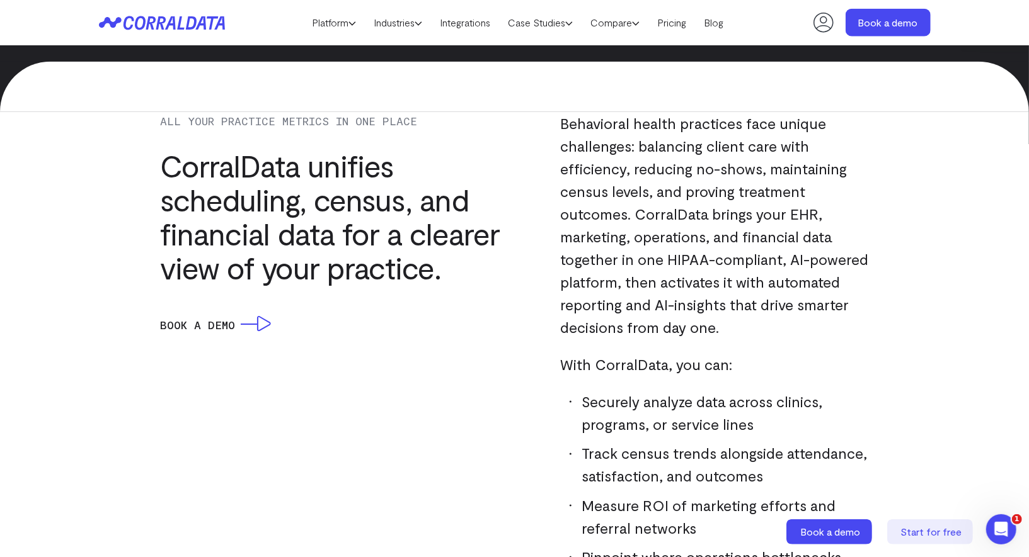
scroll to position [975, 0]
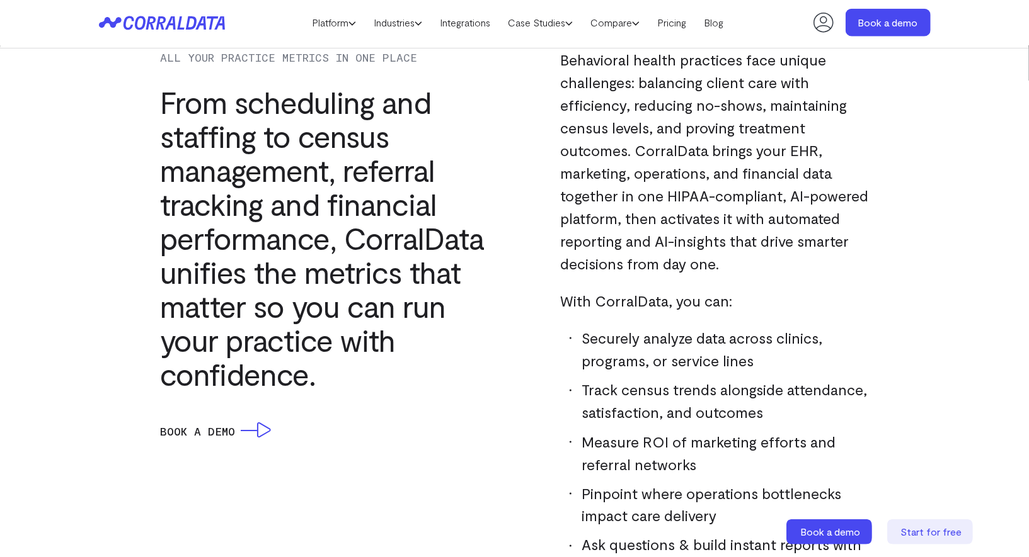
scroll to position [1049, 0]
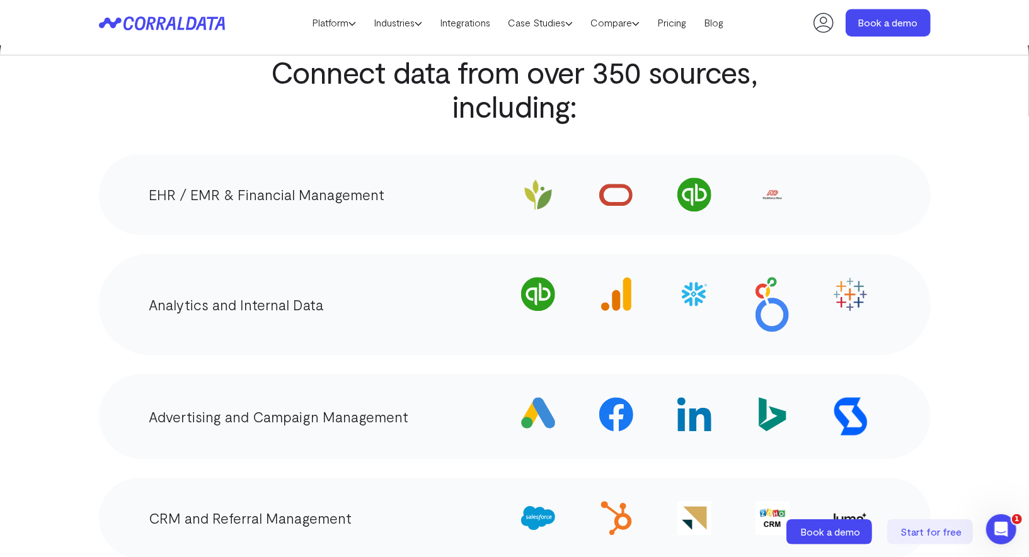
scroll to position [2124, 0]
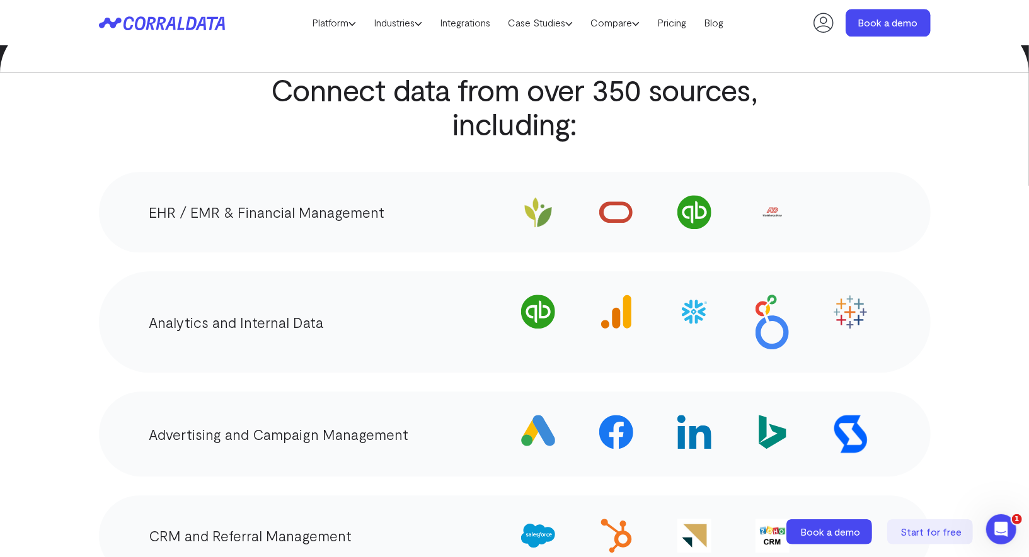
scroll to position [2061, 0]
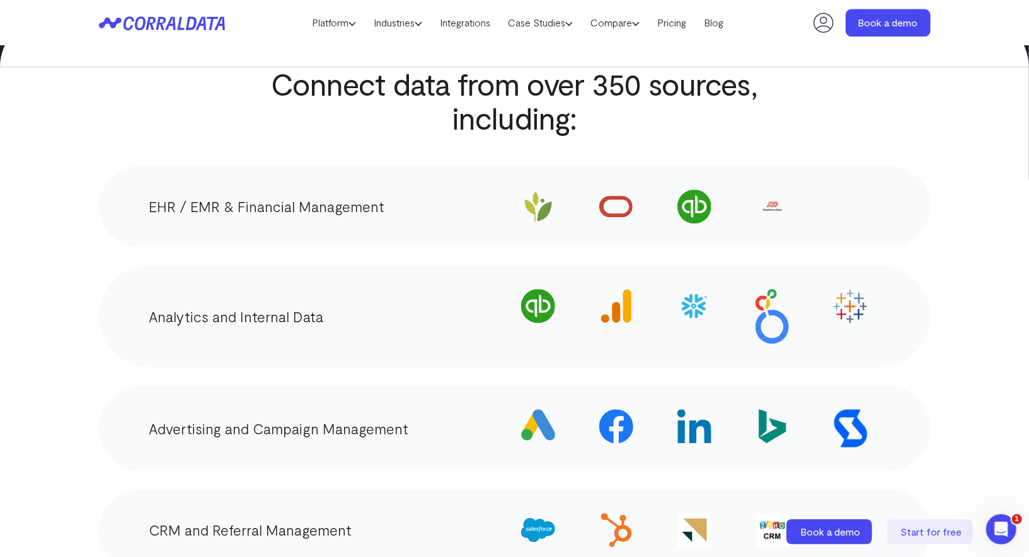
click at [847, 204] on span at bounding box center [850, 206] width 59 height 59
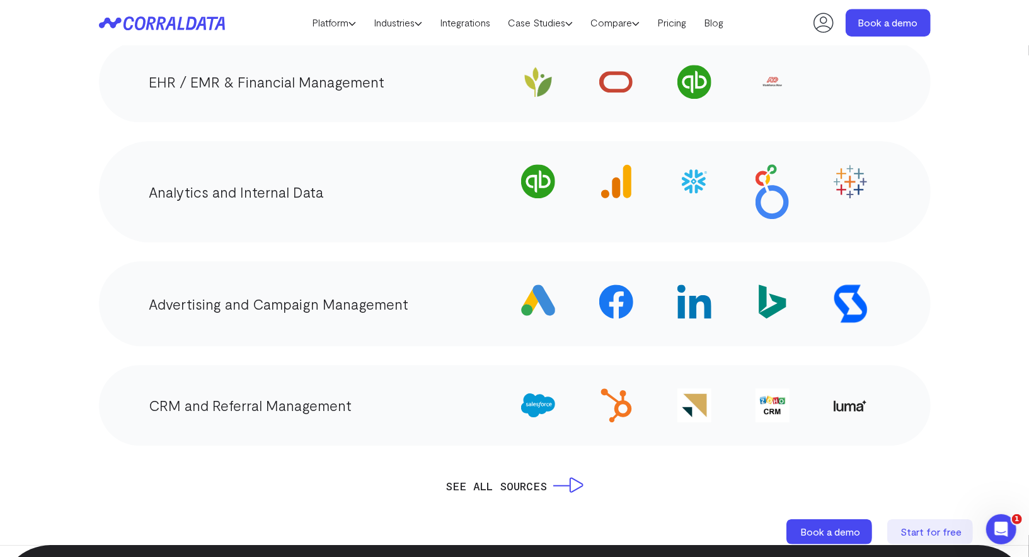
scroll to position [2187, 0]
click at [762, 195] on img at bounding box center [772, 191] width 34 height 55
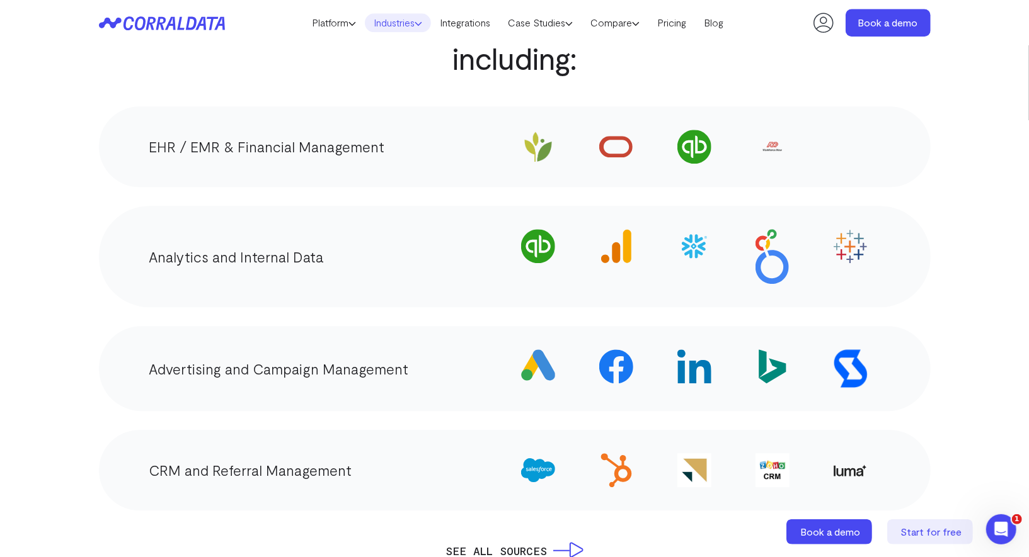
scroll to position [2122, 0]
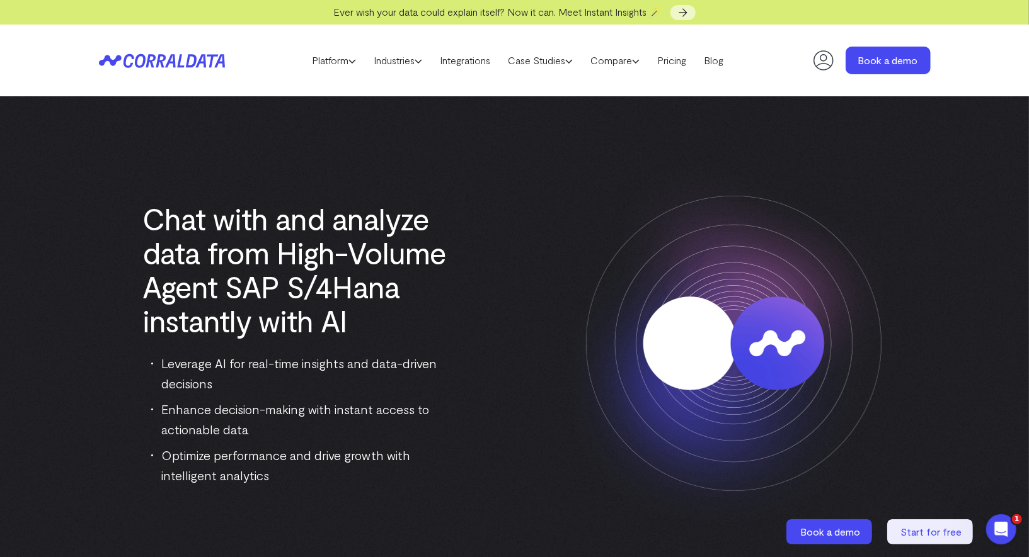
scroll to position [15, 0]
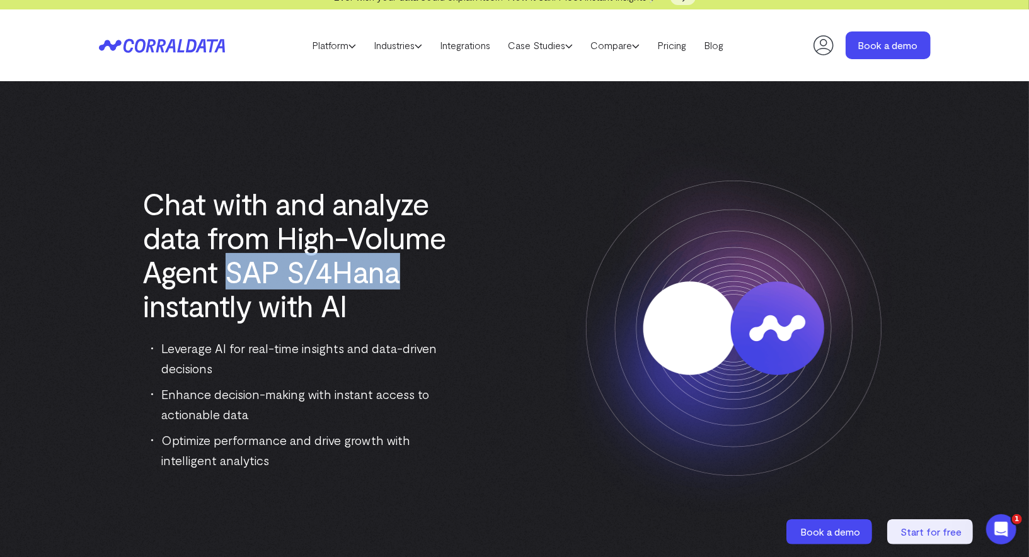
drag, startPoint x: 241, startPoint y: 278, endPoint x: 466, endPoint y: 278, distance: 224.3
click at [466, 278] on div "Chat with and analyze data from High-Volume Agent SAP S/4Hana instantly with AI…" at bounding box center [296, 328] width 394 height 284
copy h1 "SAP S/4Hana"
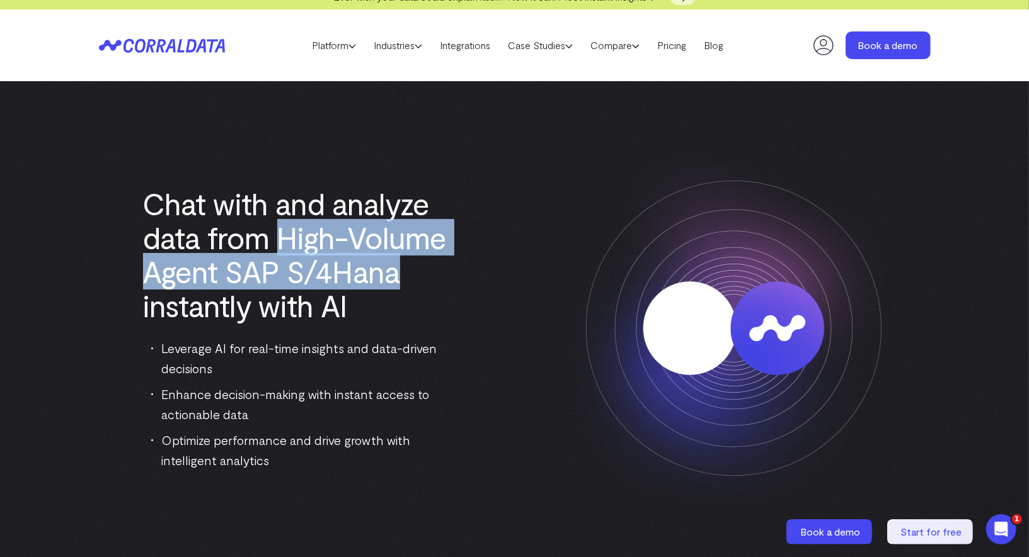
drag, startPoint x: 342, startPoint y: 236, endPoint x: 416, endPoint y: 263, distance: 78.5
click at [416, 263] on h1 "Chat with and analyze data from High-Volume Agent SAP S/4Hana instantly with AI" at bounding box center [296, 254] width 306 height 136
copy h1 "High-Volume Agent SAP S/4Hana"
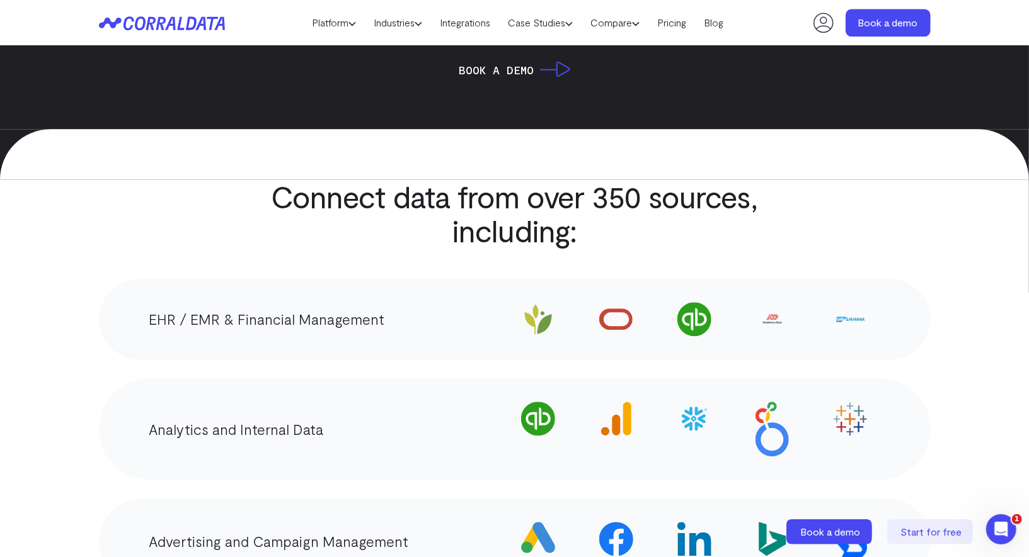
scroll to position [1946, 0]
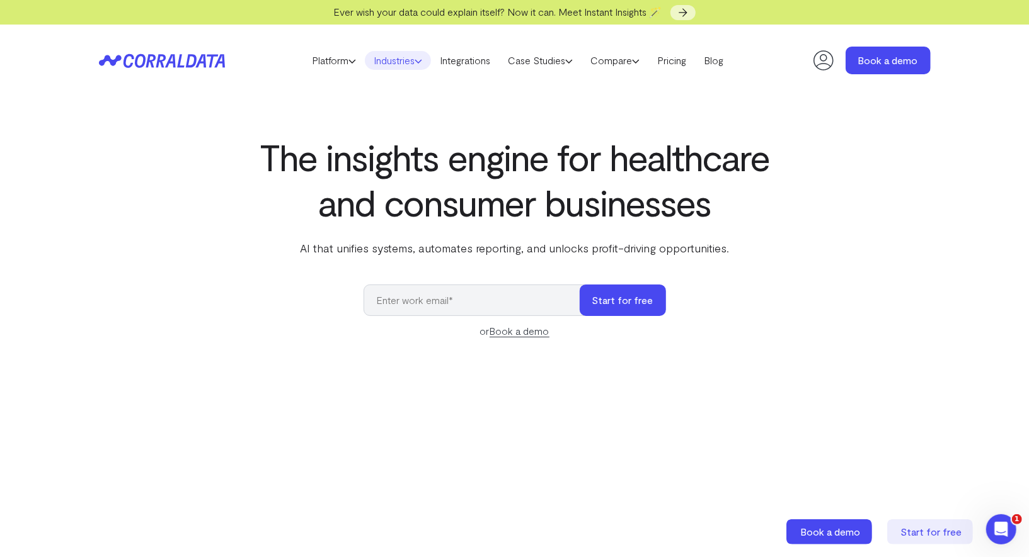
click at [413, 55] on link "Industries" at bounding box center [398, 60] width 66 height 19
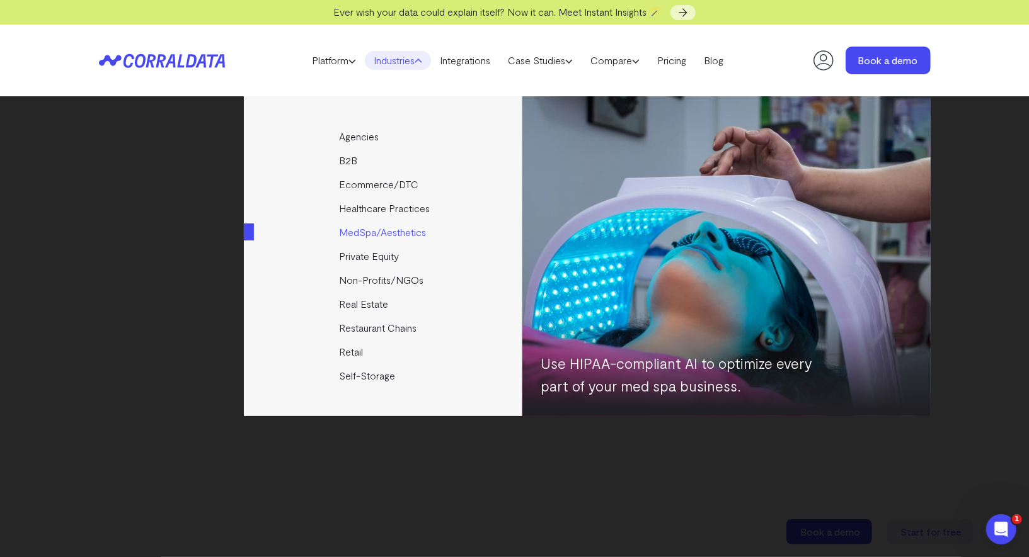
click at [382, 233] on link "MedSpa/Aesthetics" at bounding box center [384, 232] width 280 height 24
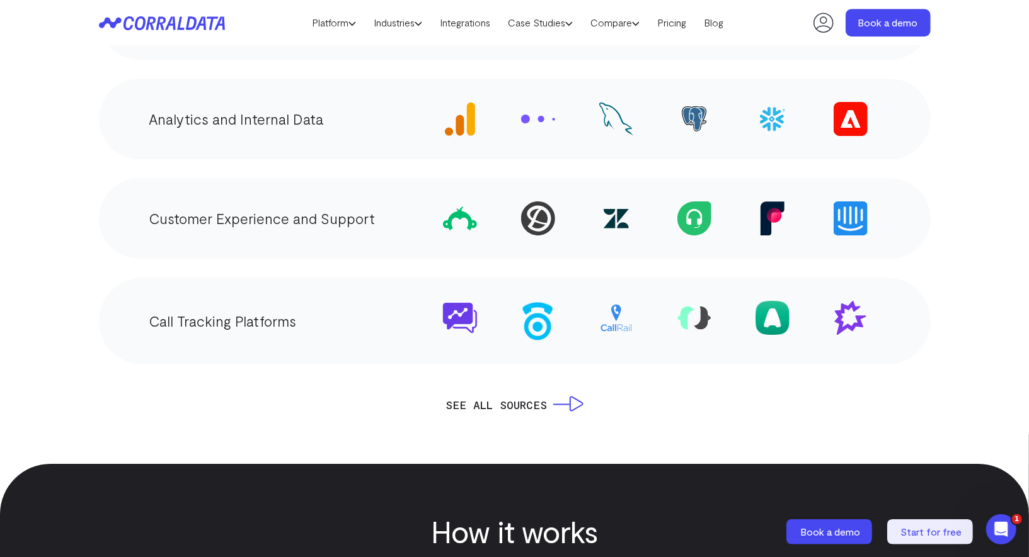
scroll to position [2604, 0]
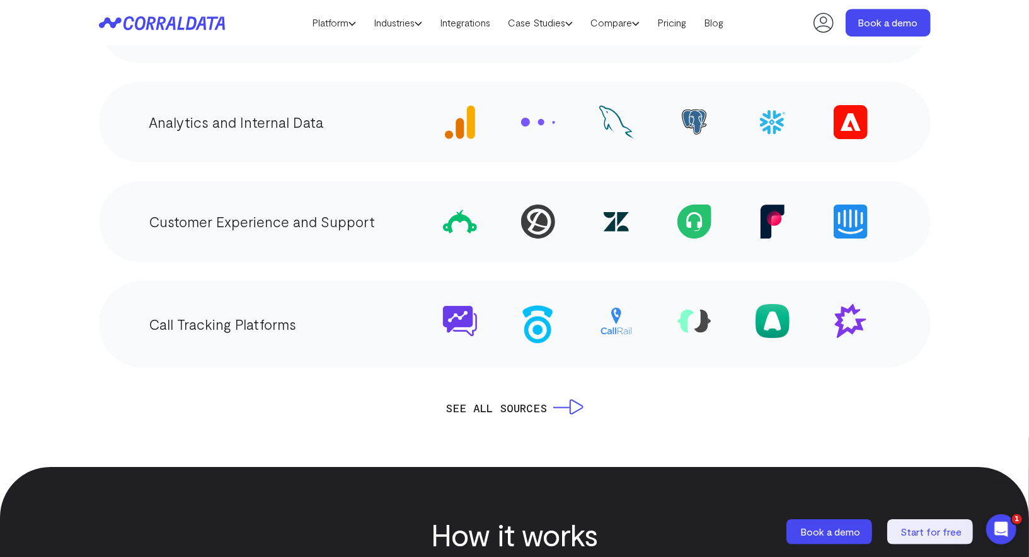
click at [526, 306] on img at bounding box center [538, 324] width 34 height 40
click at [684, 309] on img at bounding box center [694, 321] width 34 height 24
click at [783, 307] on img at bounding box center [772, 321] width 34 height 34
click at [850, 304] on img at bounding box center [850, 321] width 34 height 34
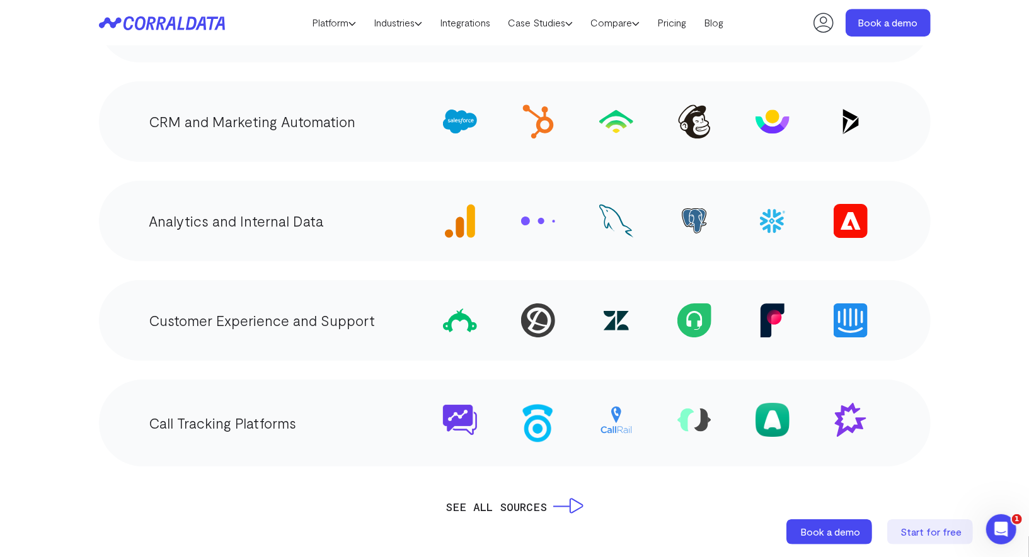
scroll to position [2499, 0]
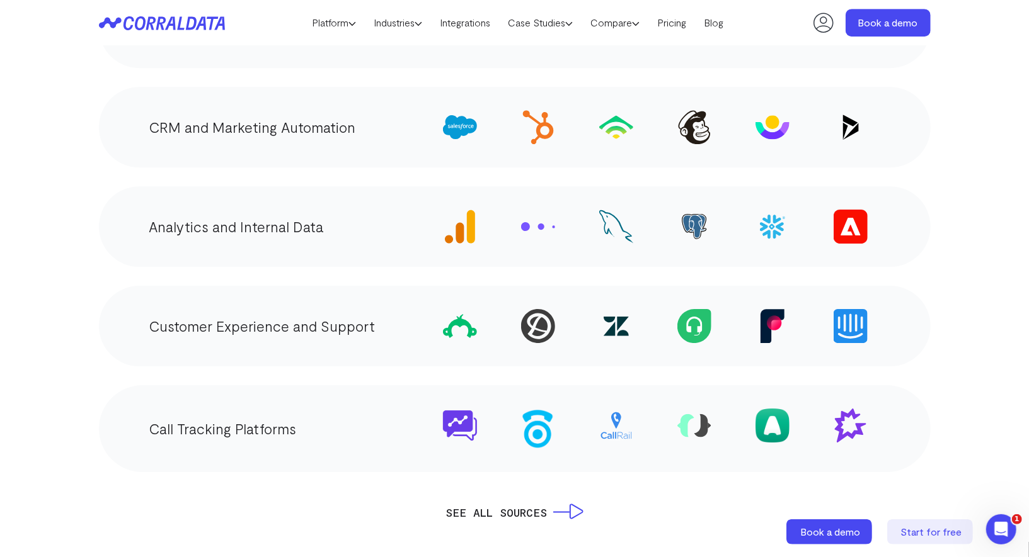
click at [57, 253] on section "Connect data from over 500 sources, including: EHR/EMR Systems and Financial Ma…" at bounding box center [514, 155] width 1029 height 834
click at [394, 19] on link "Industries" at bounding box center [398, 22] width 66 height 19
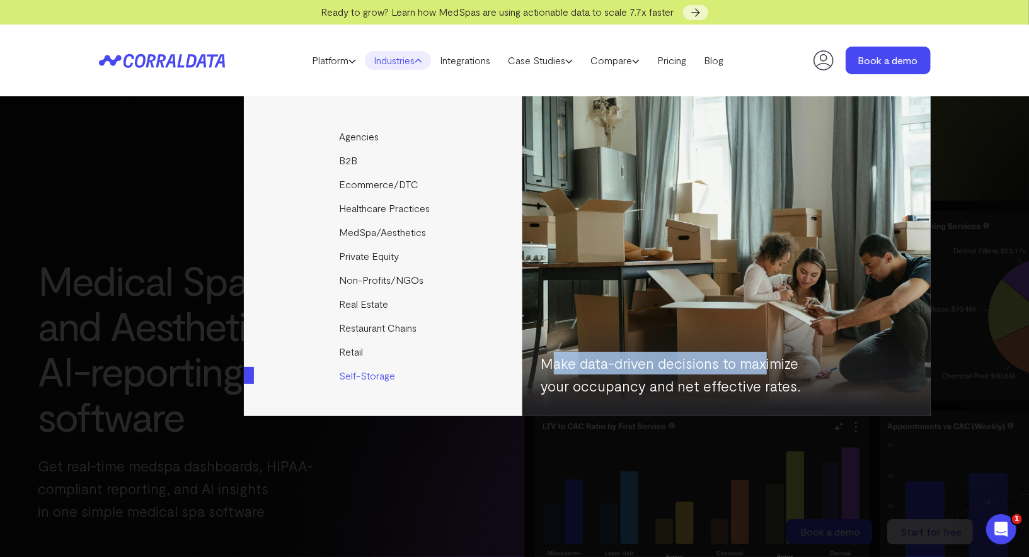
drag, startPoint x: 547, startPoint y: 364, endPoint x: 763, endPoint y: 364, distance: 215.4
click at [763, 364] on p "Make data-driven decisions to maximize your occupancy and net effective rates." at bounding box center [682, 374] width 283 height 45
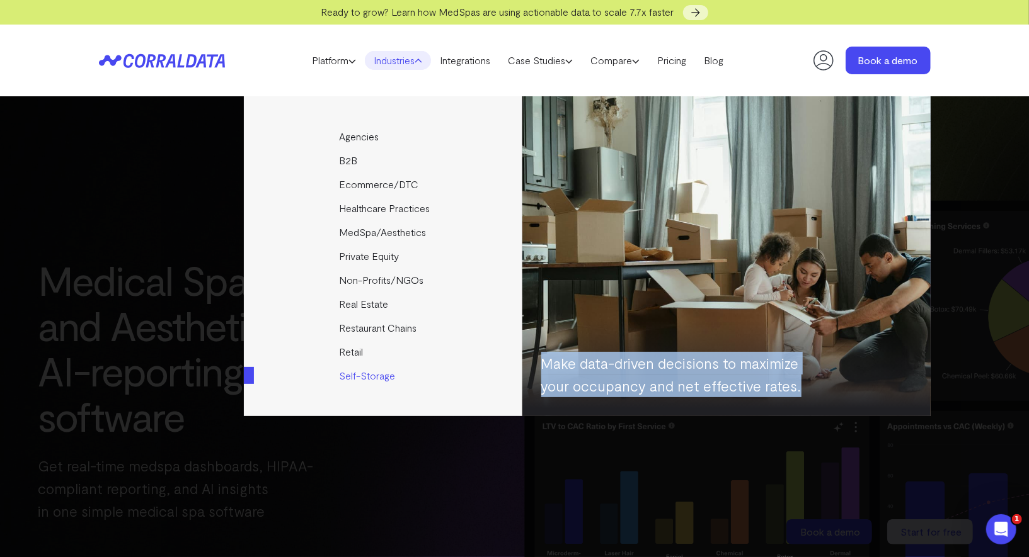
drag, startPoint x: 798, startPoint y: 387, endPoint x: 545, endPoint y: 354, distance: 255.4
click at [545, 354] on p "Make data-driven decisions to maximize your occupancy and net effective rates." at bounding box center [682, 374] width 283 height 45
copy p "Make data-driven decisions to maximize your occupancy and net effective rates."
